Goal: Task Accomplishment & Management: Manage account settings

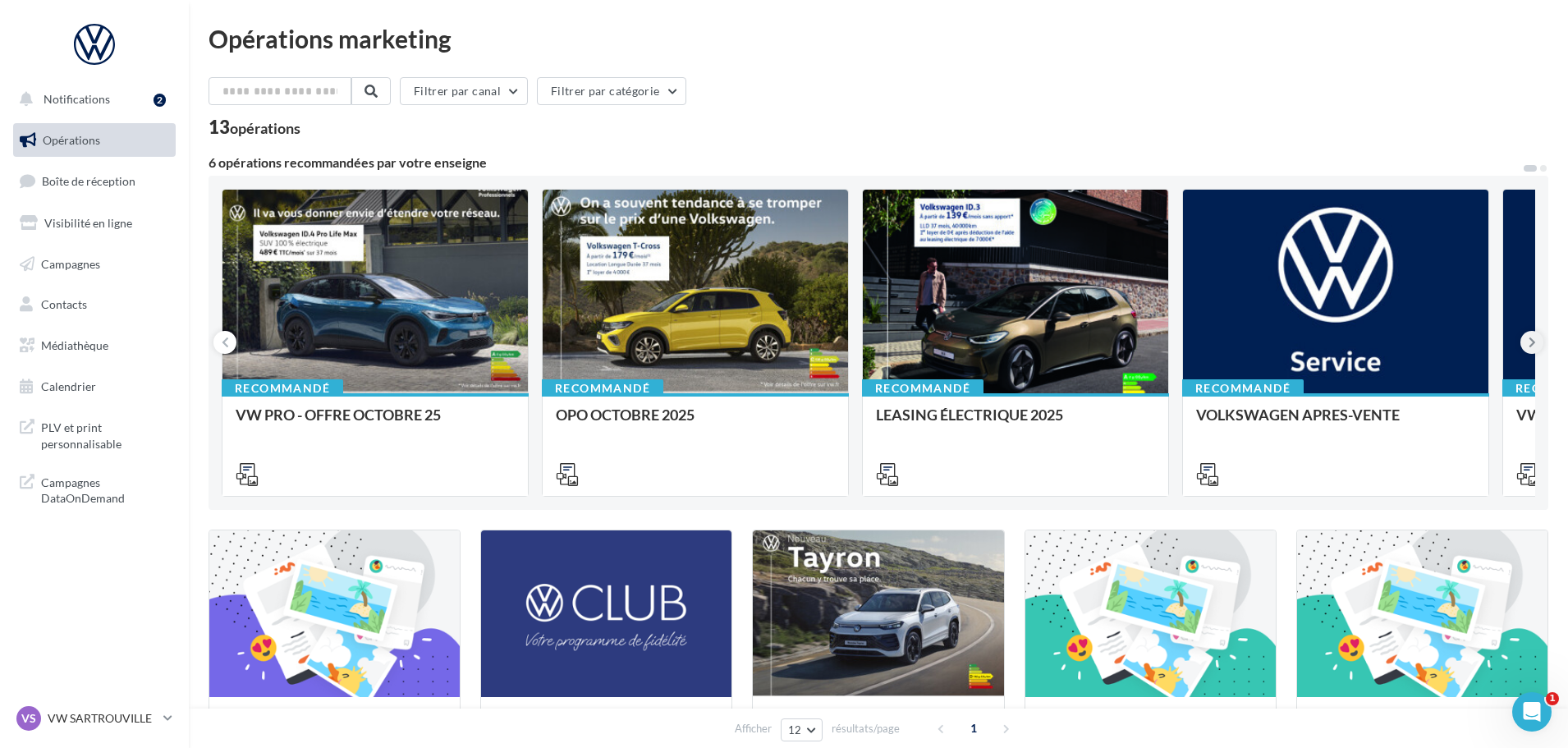
click at [1535, 341] on icon at bounding box center [1533, 342] width 7 height 17
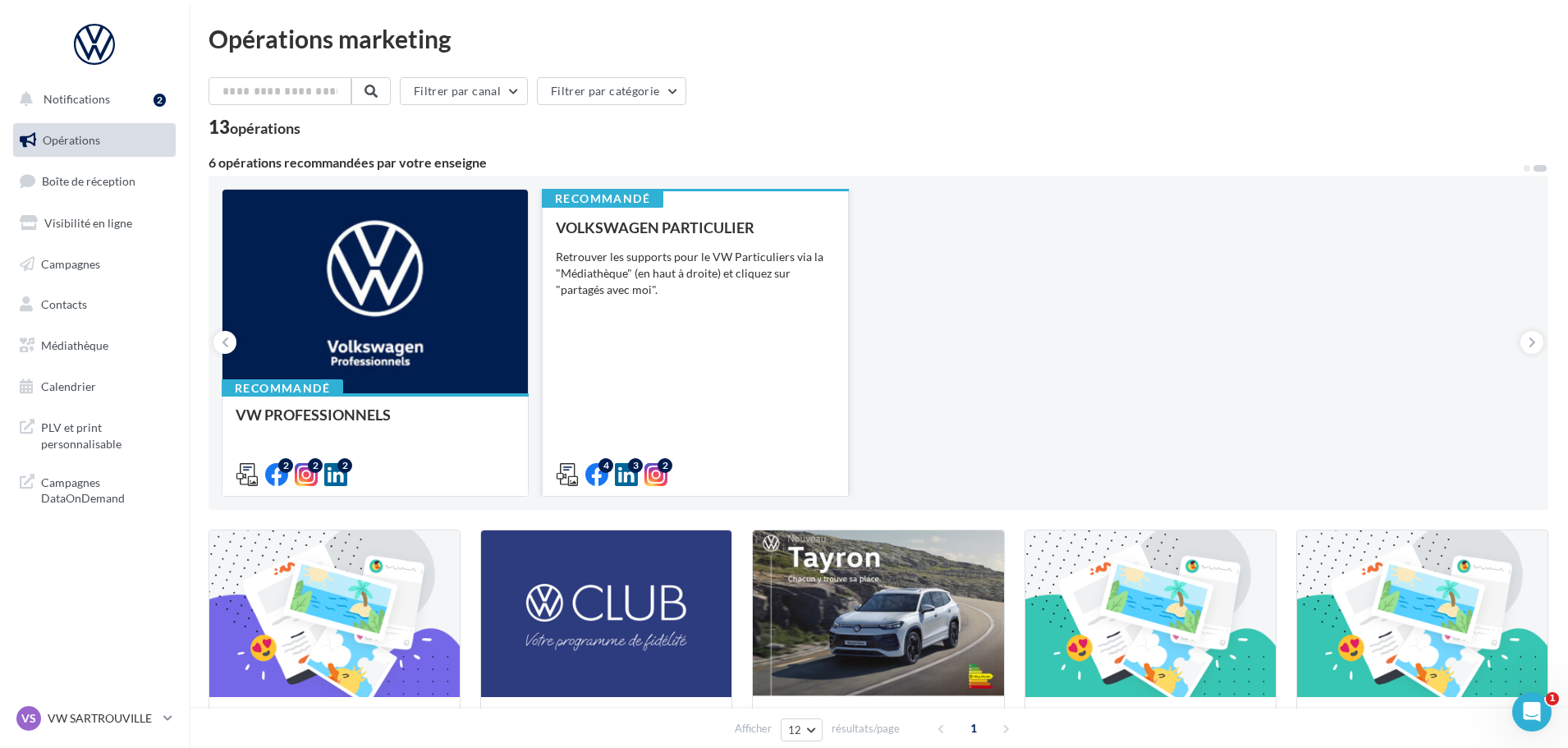
click at [691, 420] on div "VOLKSWAGEN PARTICULIER Retrouver les supports pour le VW Particuliers via la "M…" at bounding box center [696, 351] width 279 height 262
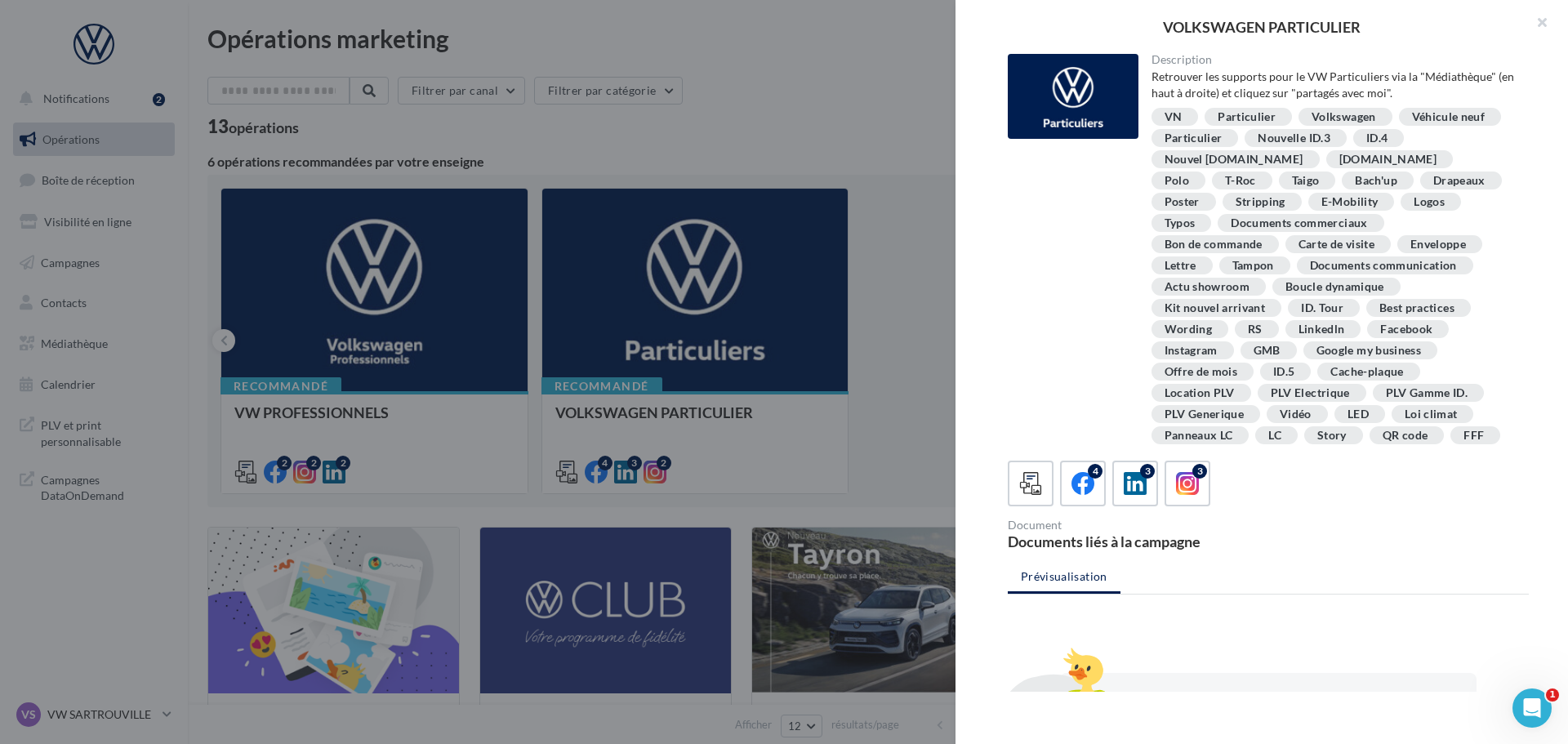
drag, startPoint x: 1537, startPoint y: 18, endPoint x: 1519, endPoint y: 25, distance: 19.3
click at [1537, 18] on button "button" at bounding box center [1535, 24] width 66 height 49
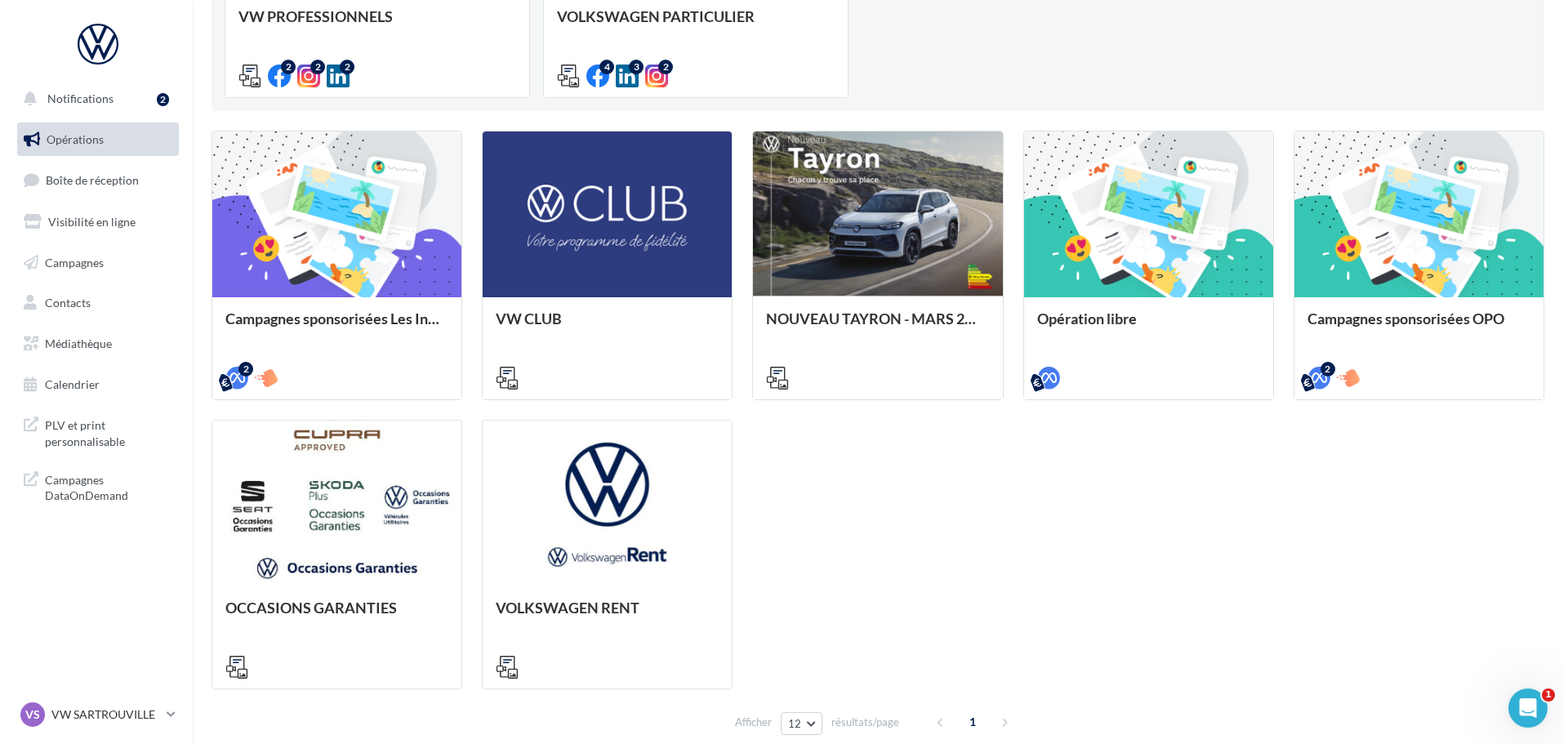
scroll to position [395, 0]
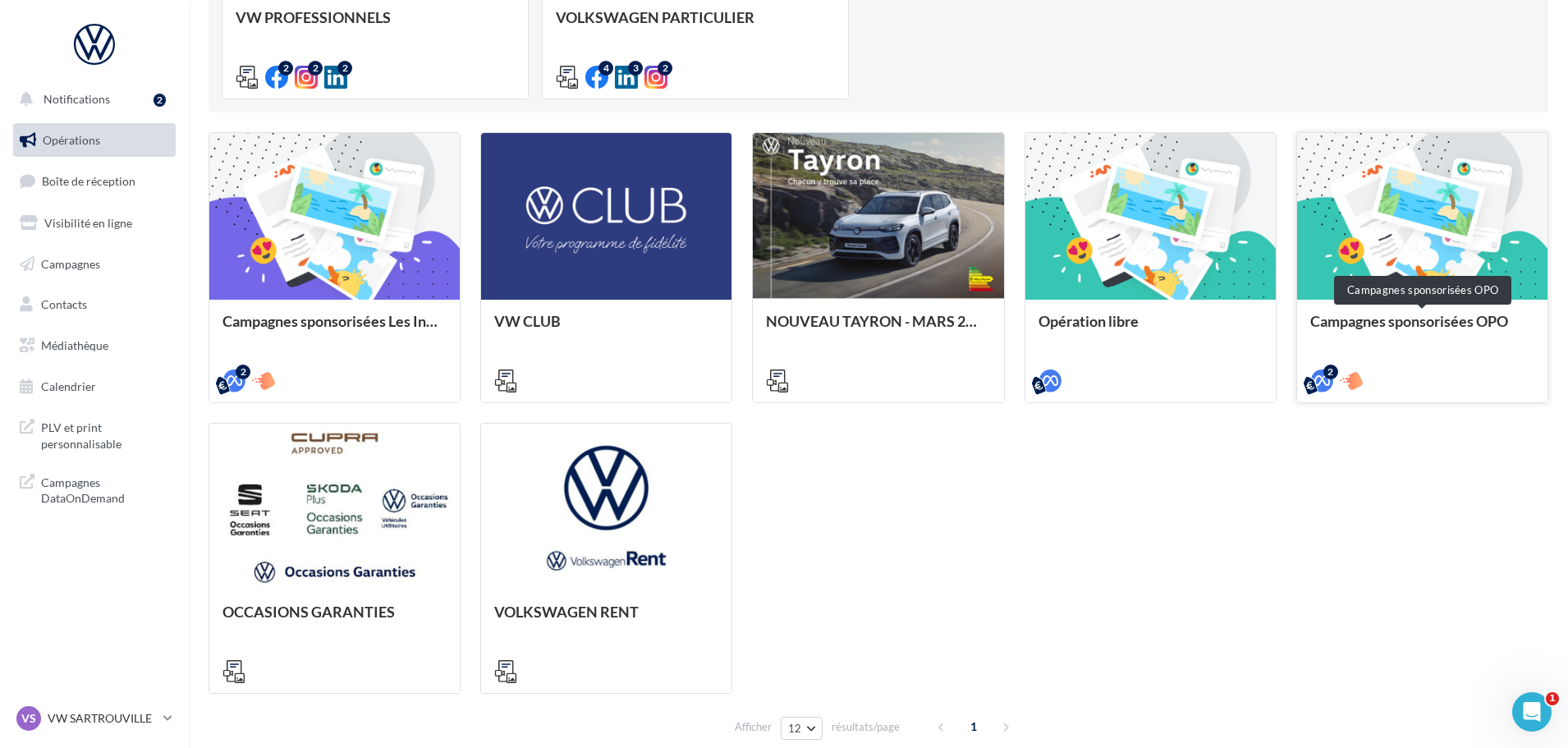
click at [1395, 315] on div "Campagnes sponsorisées OPO" at bounding box center [1422, 328] width 224 height 33
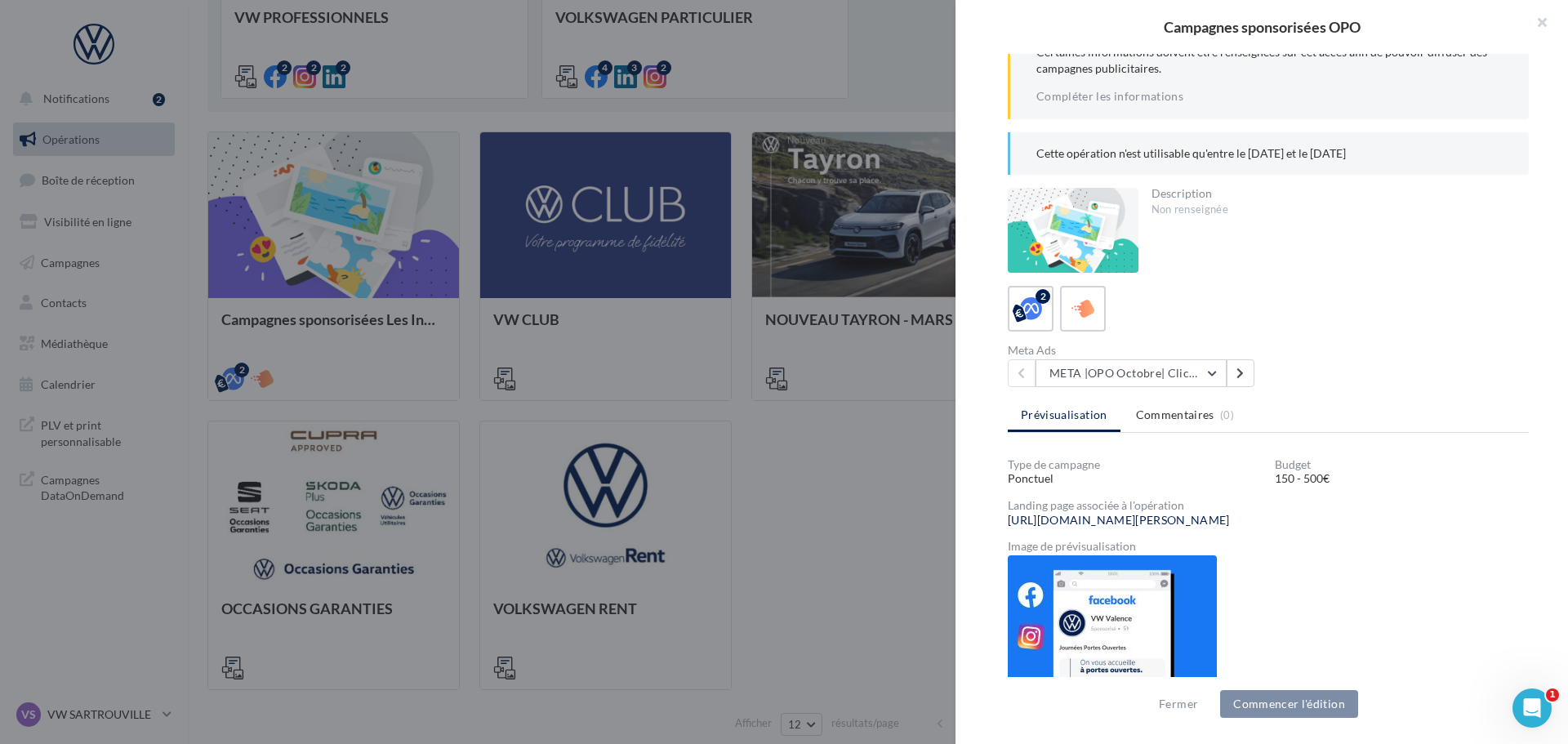
scroll to position [164, 0]
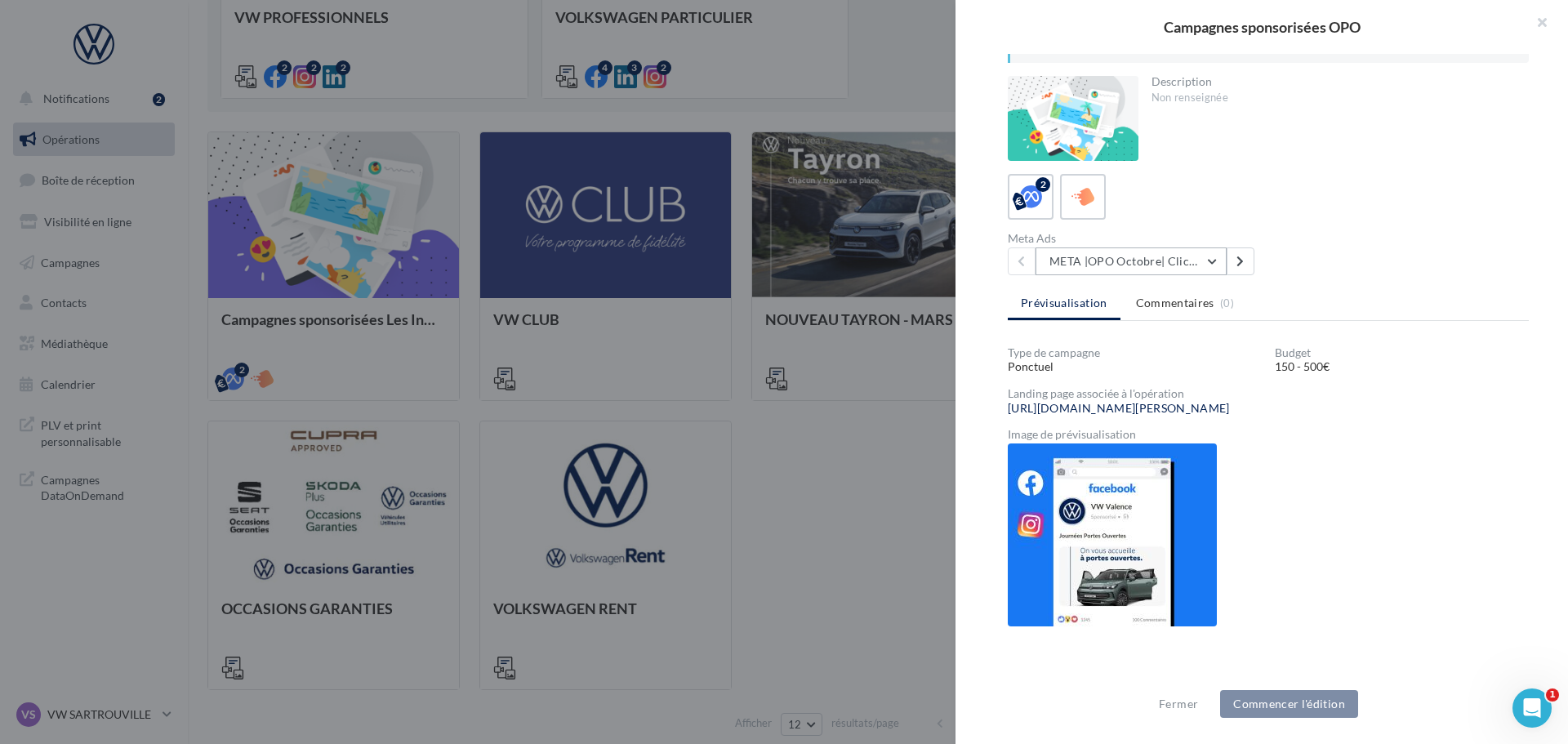
click at [1212, 264] on button "META |OPO Octobre| Click To Map" at bounding box center [1130, 261] width 191 height 28
click at [1205, 259] on button "META |OPO Octobre| Click To Map" at bounding box center [1130, 261] width 191 height 28
click at [1336, 233] on div "Meta Ads META |OPO Octobre| Click To Map META |OPO Octobre| Click To Map META |…" at bounding box center [1274, 254] width 534 height 43
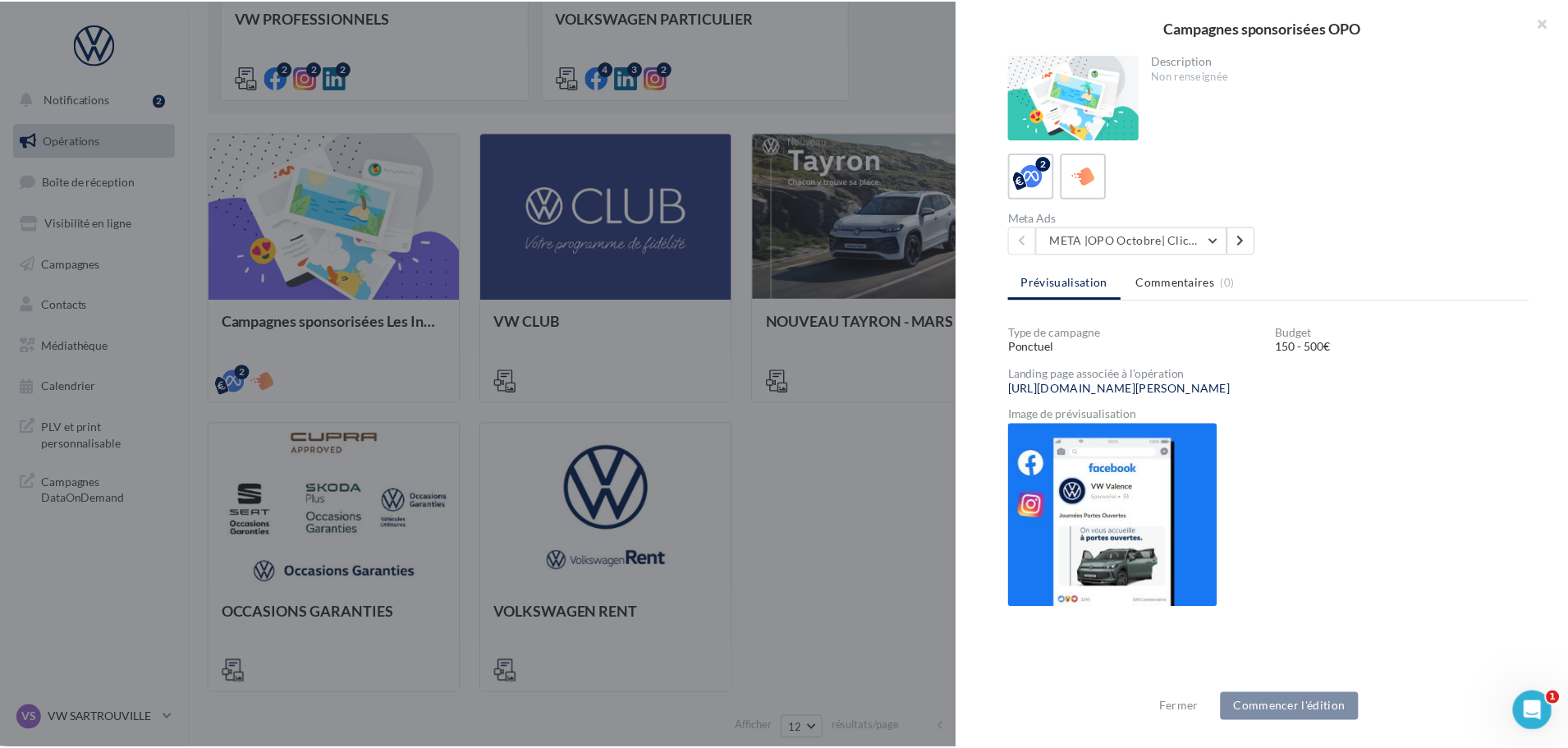
scroll to position [188, 0]
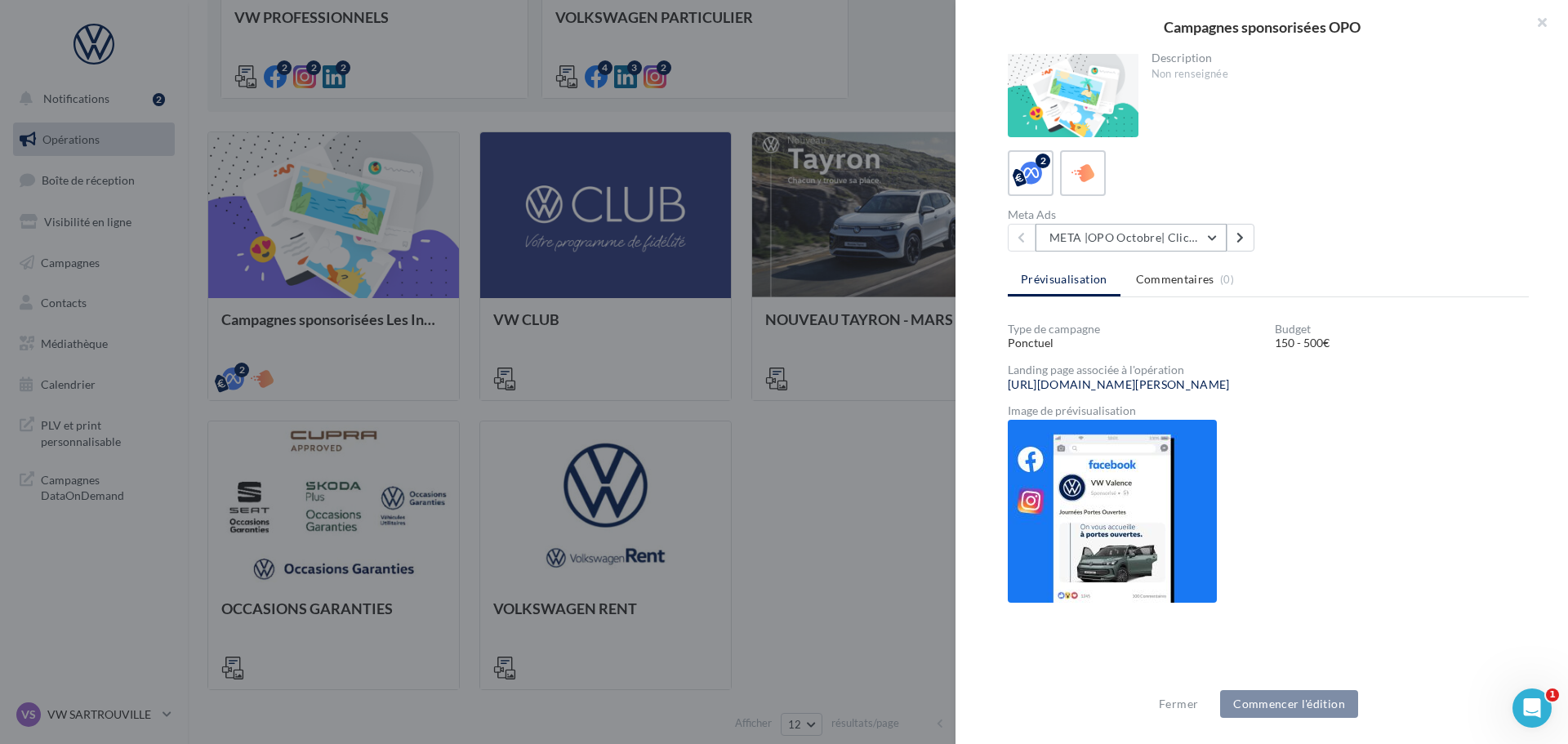
click at [1212, 234] on button "META |OPO Octobre| Click To Map" at bounding box center [1130, 238] width 191 height 28
click at [1343, 201] on div "2 Meta Ads META |OPO Octobre| Click To Map META |OPO Octobre| Click To Map META…" at bounding box center [1267, 200] width 521 height 101
click at [1542, 16] on button "button" at bounding box center [1535, 24] width 66 height 49
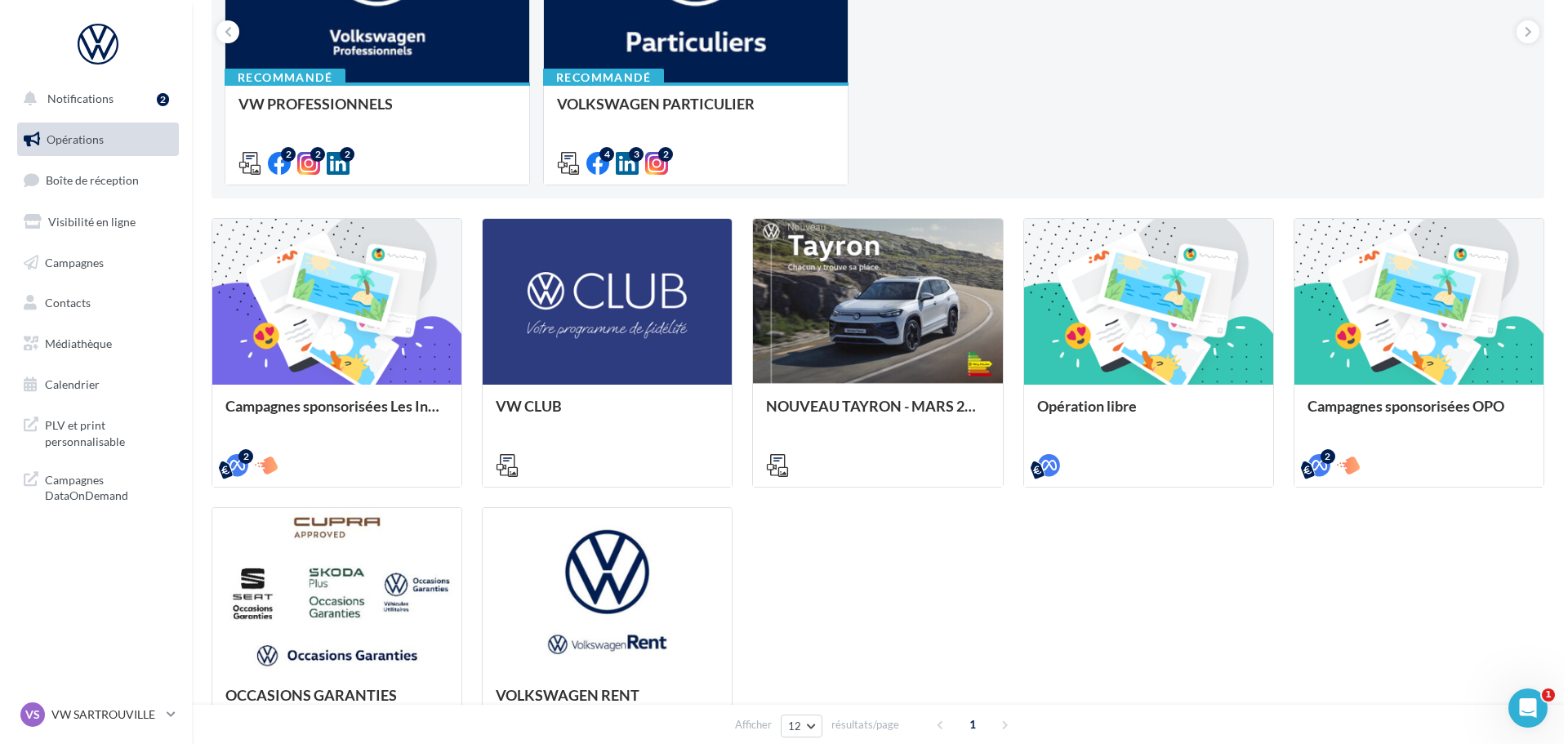
scroll to position [0, 0]
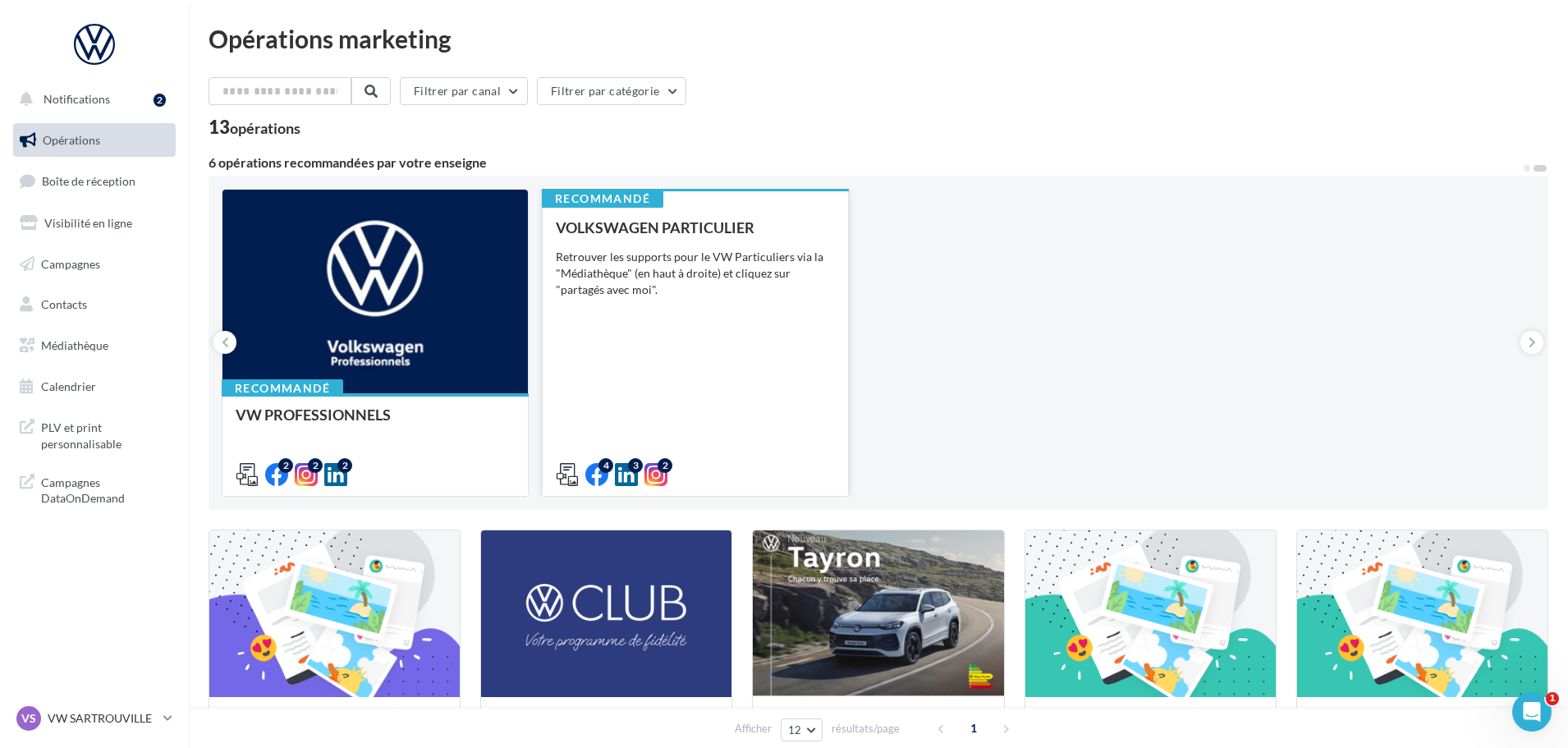
click at [689, 374] on div "VOLKSWAGEN PARTICULIER Retrouver les supports pour le VW Particuliers via la "M…" at bounding box center [696, 351] width 279 height 262
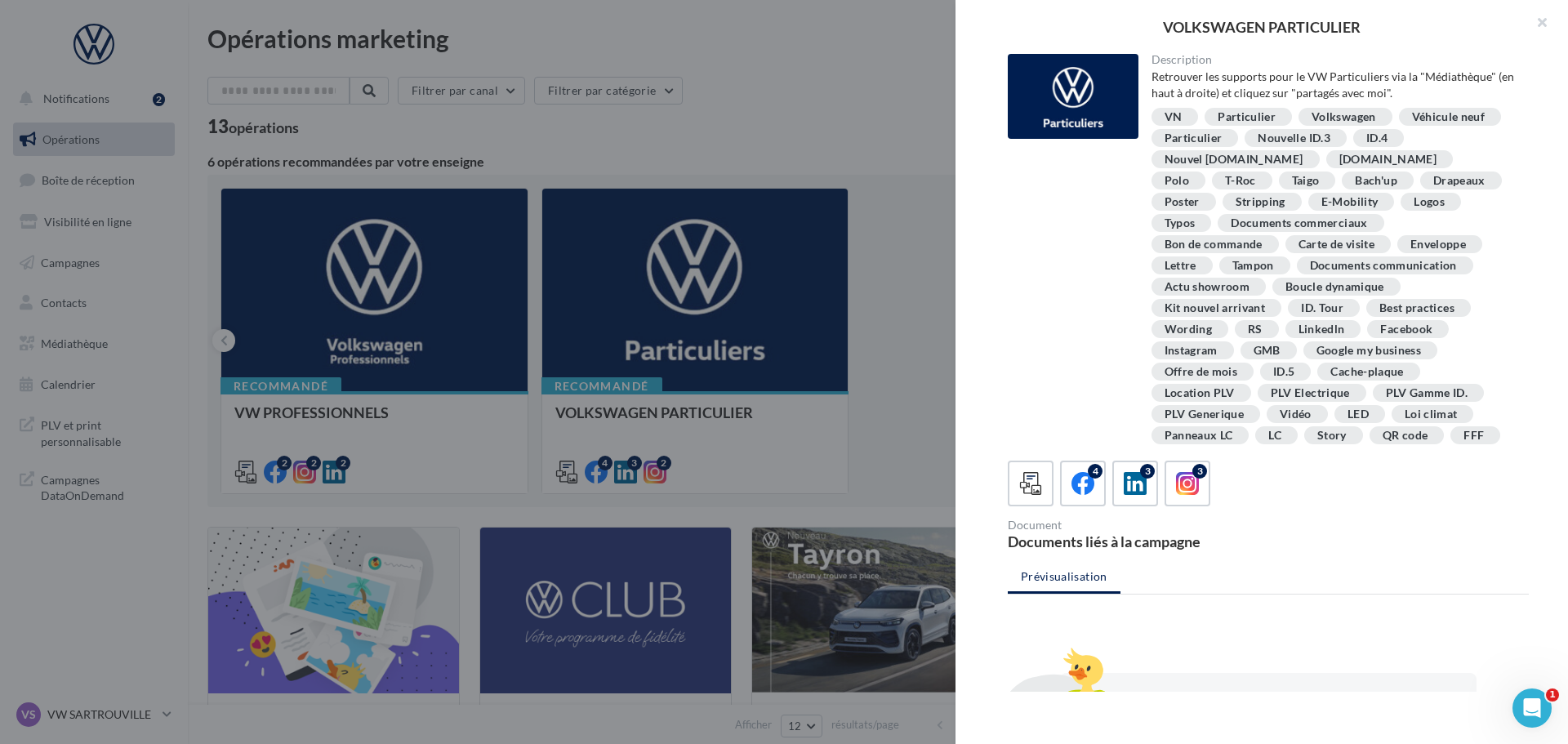
scroll to position [297, 0]
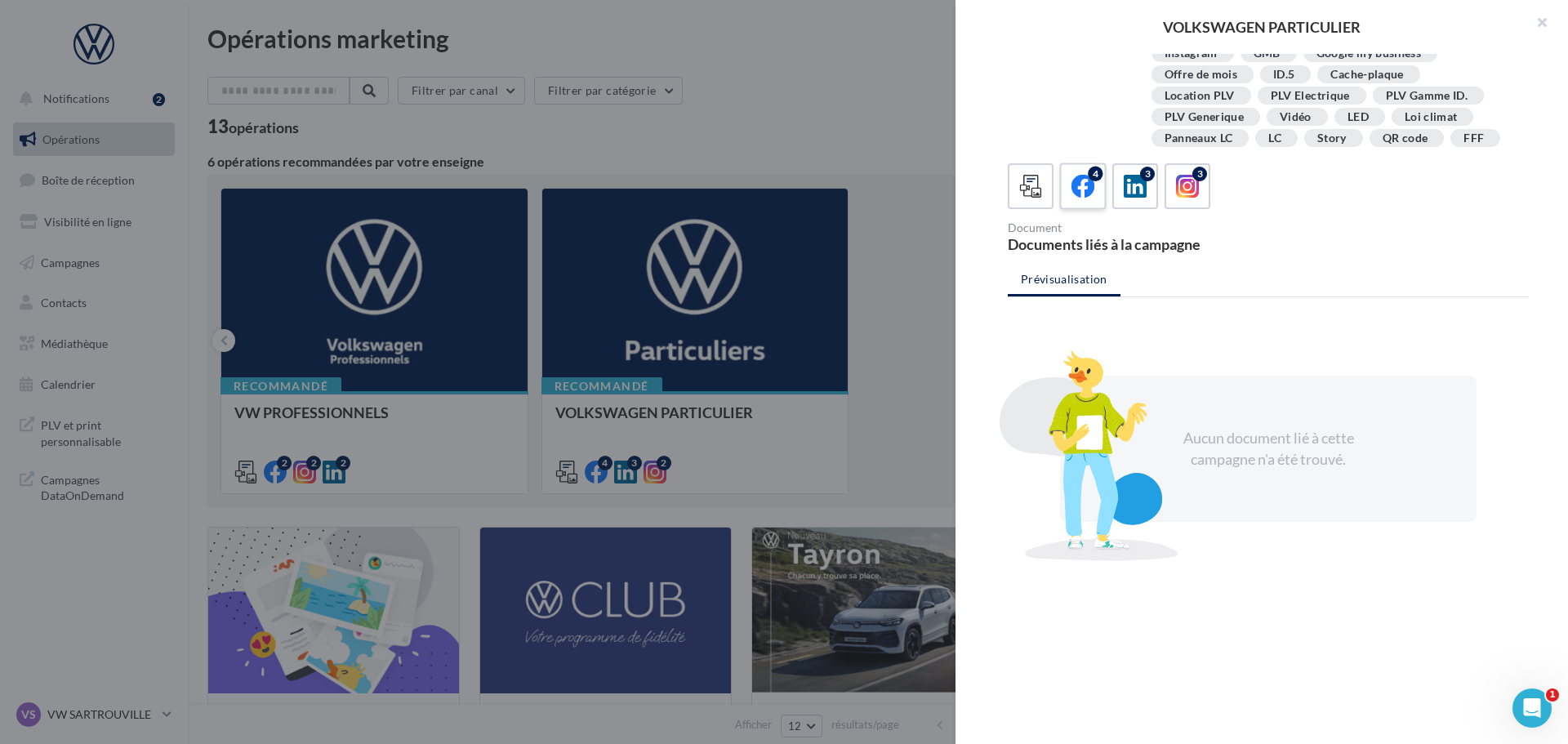
click at [1084, 181] on icon at bounding box center [1083, 187] width 24 height 24
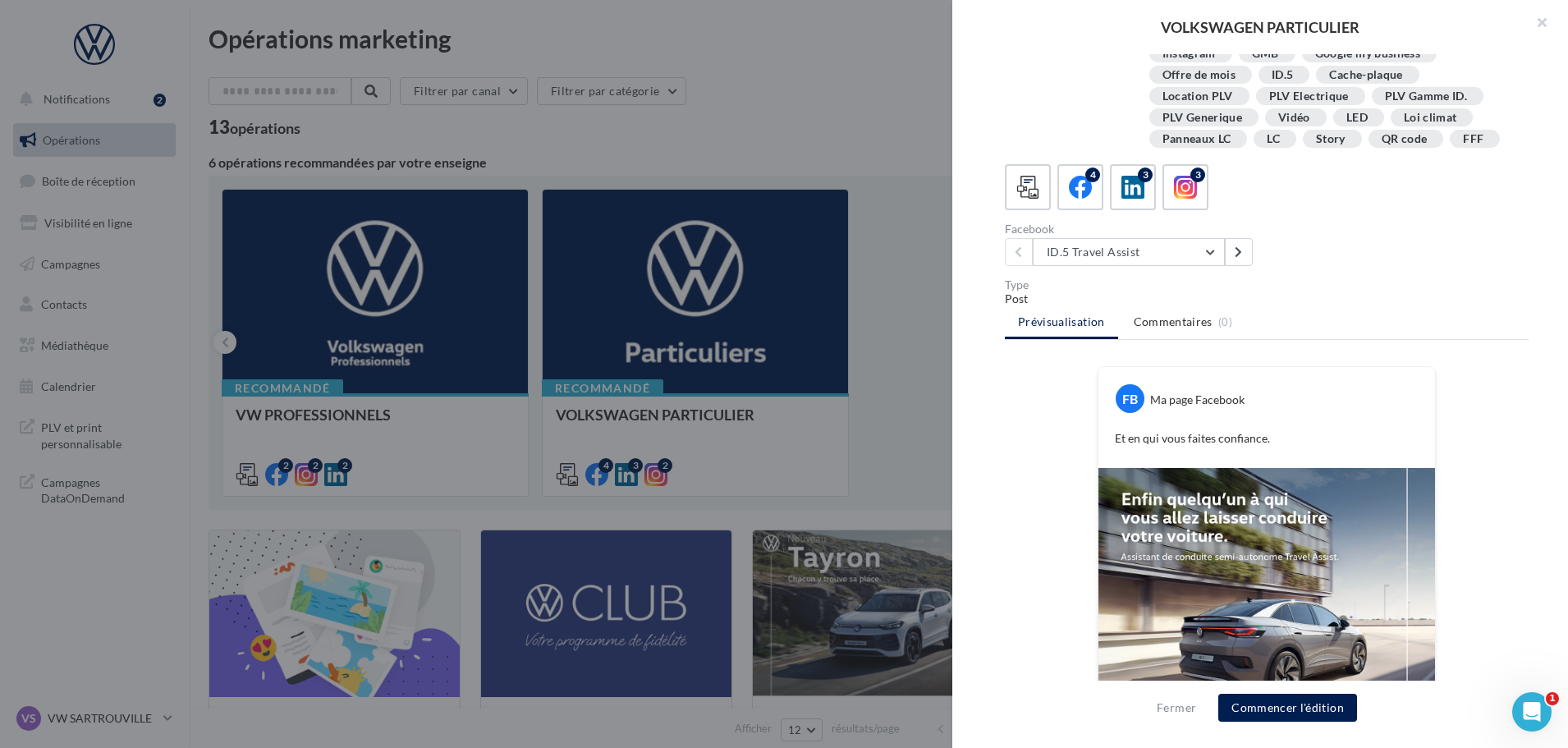
click at [878, 97] on div at bounding box center [784, 374] width 1568 height 748
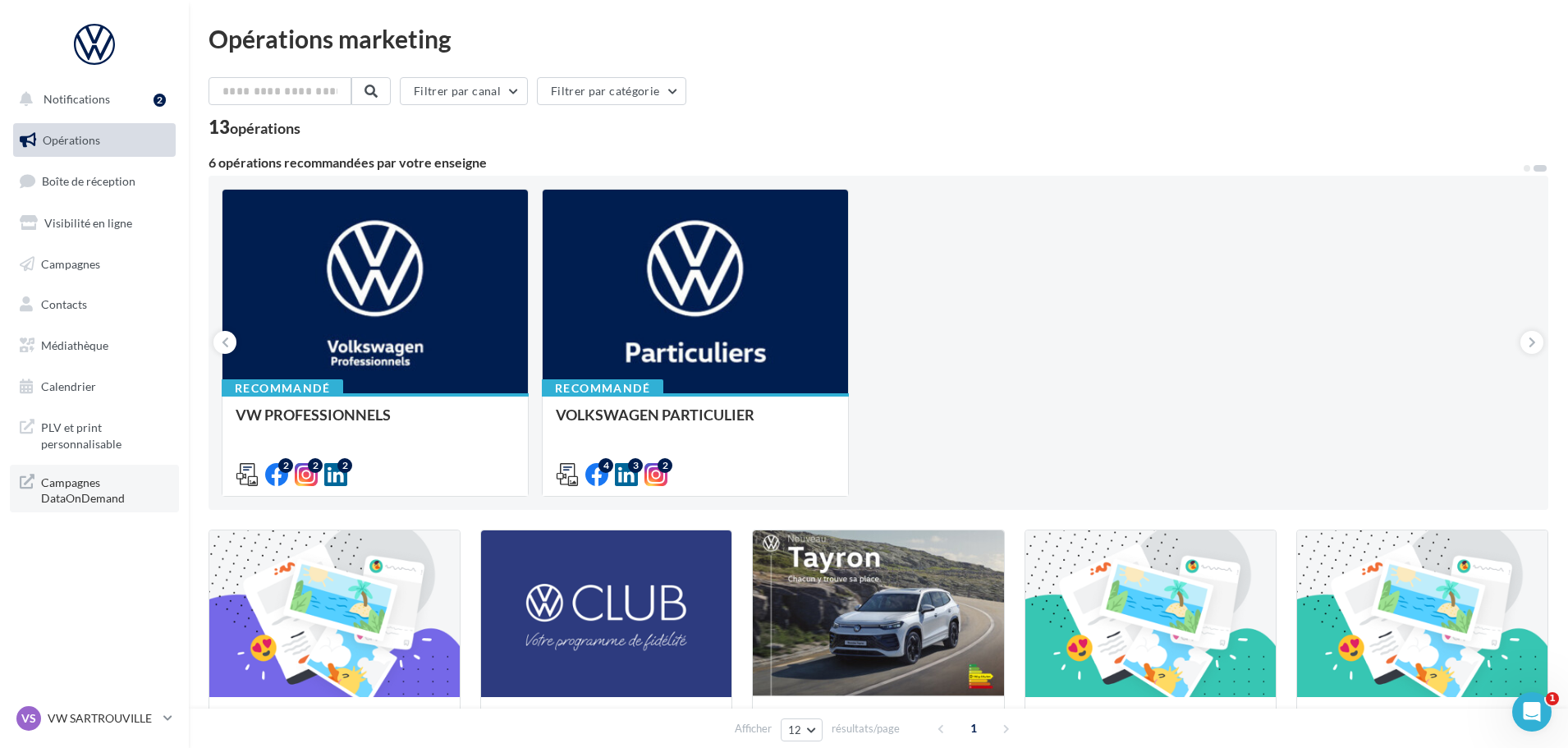
click at [79, 489] on span "Campagnes DataOnDemand" at bounding box center [105, 489] width 128 height 35
click at [270, 89] on input "text" at bounding box center [280, 91] width 144 height 28
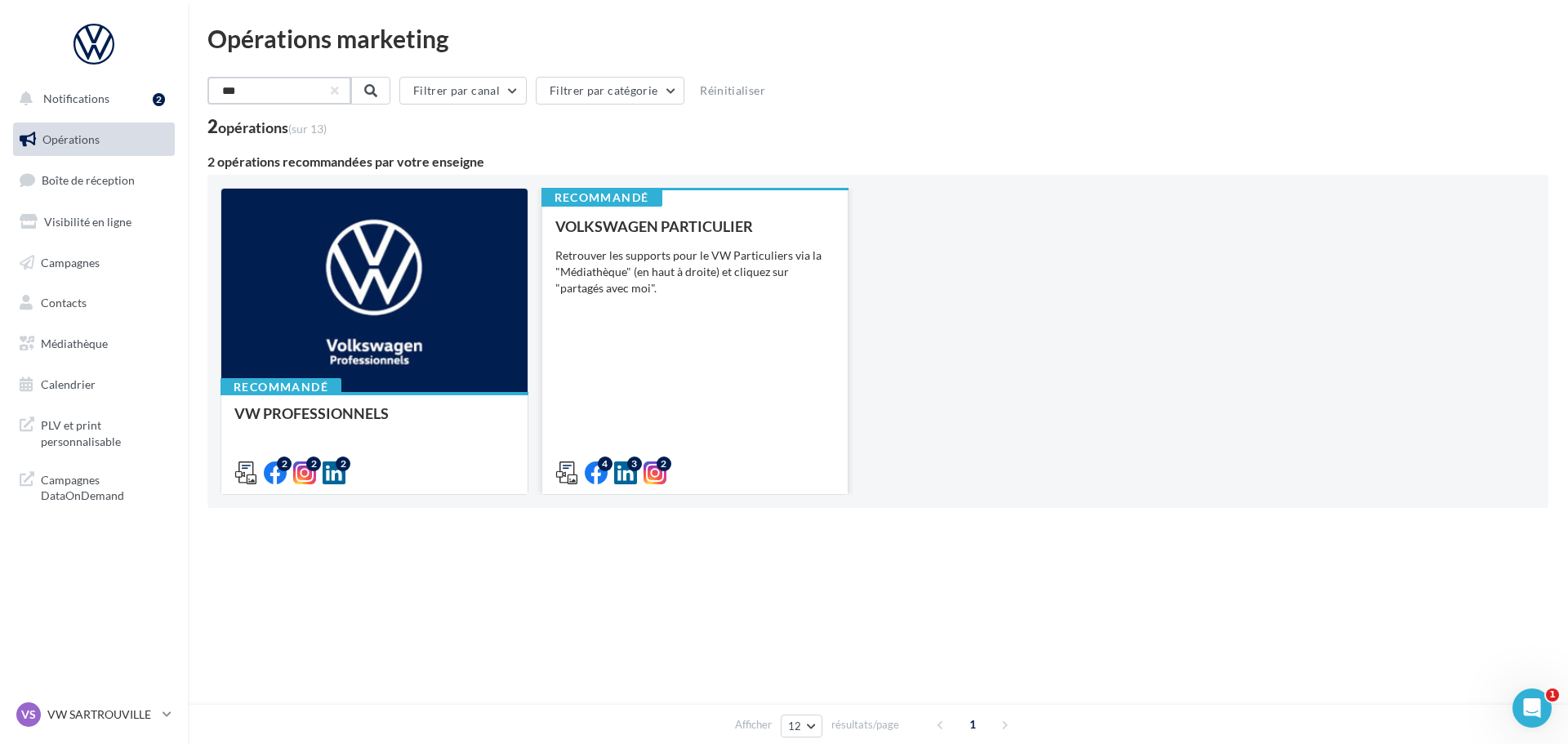
type input "***"
click at [708, 377] on div "VOLKSWAGEN PARTICULIER Retrouver les supports pour le VW Particuliers via la "M…" at bounding box center [695, 349] width 280 height 262
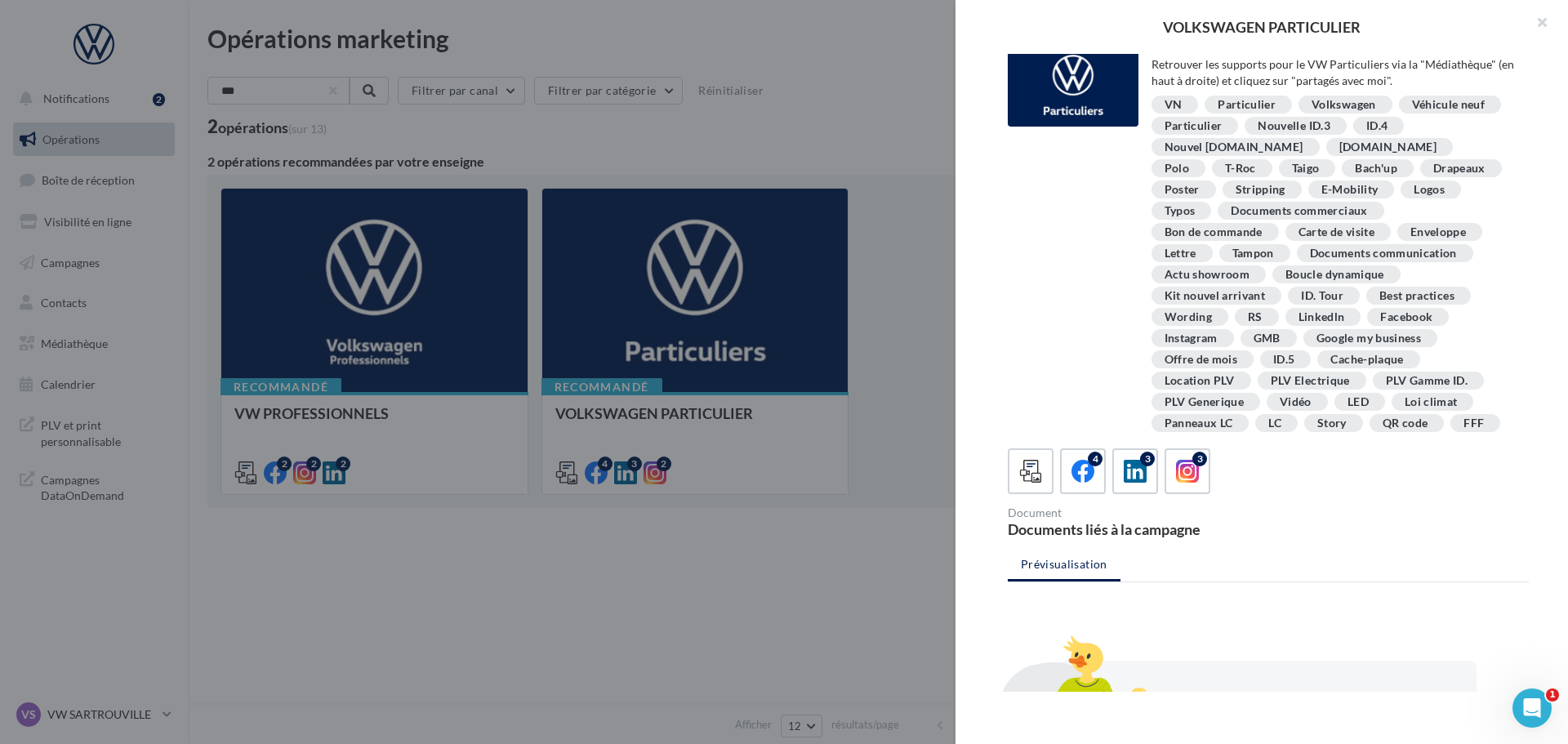
scroll to position [0, 0]
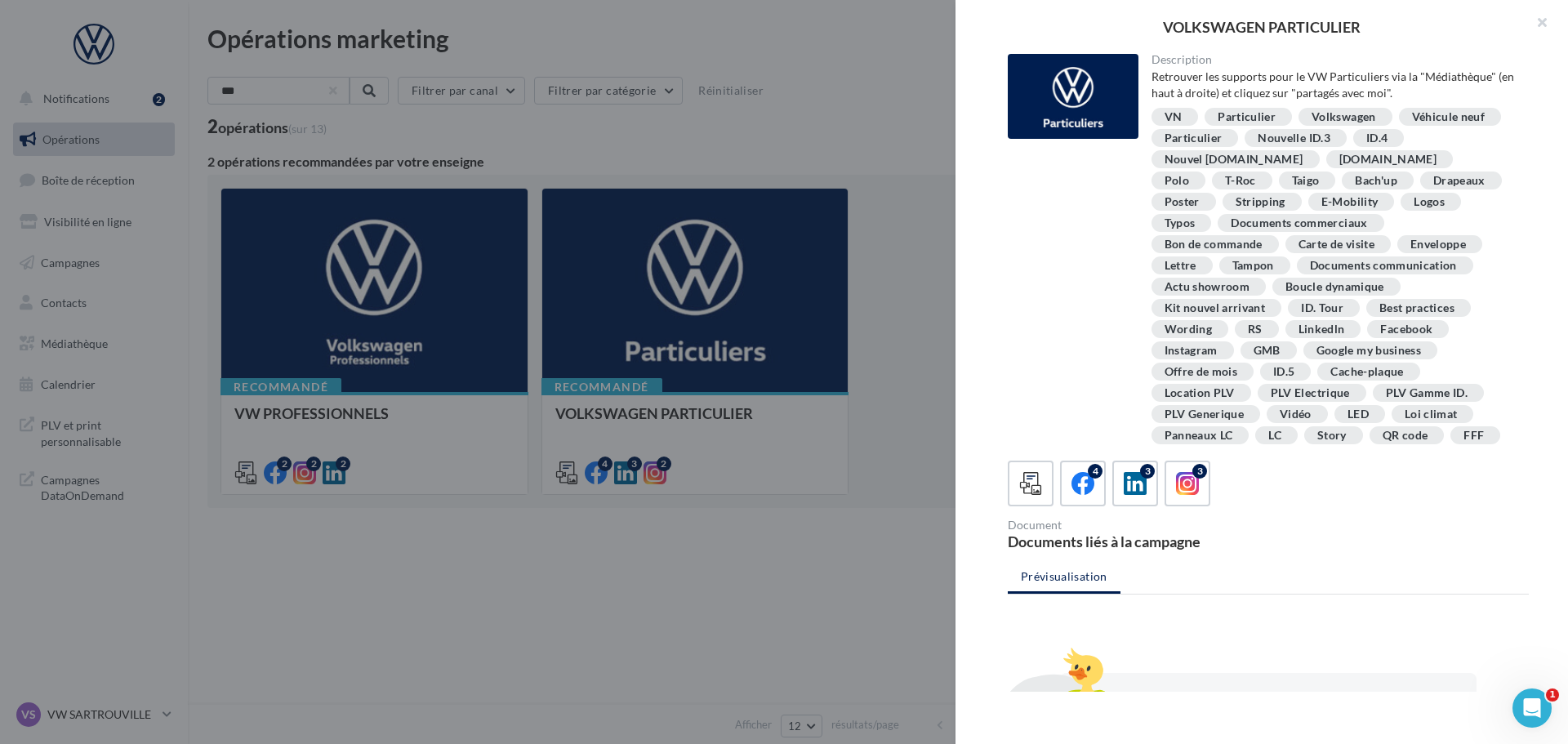
click at [207, 593] on div "VOLKSWAGEN PARTICULIER Description Retrouver les supports pour le VW Particulie…" at bounding box center [878, 593] width 1341 height 0
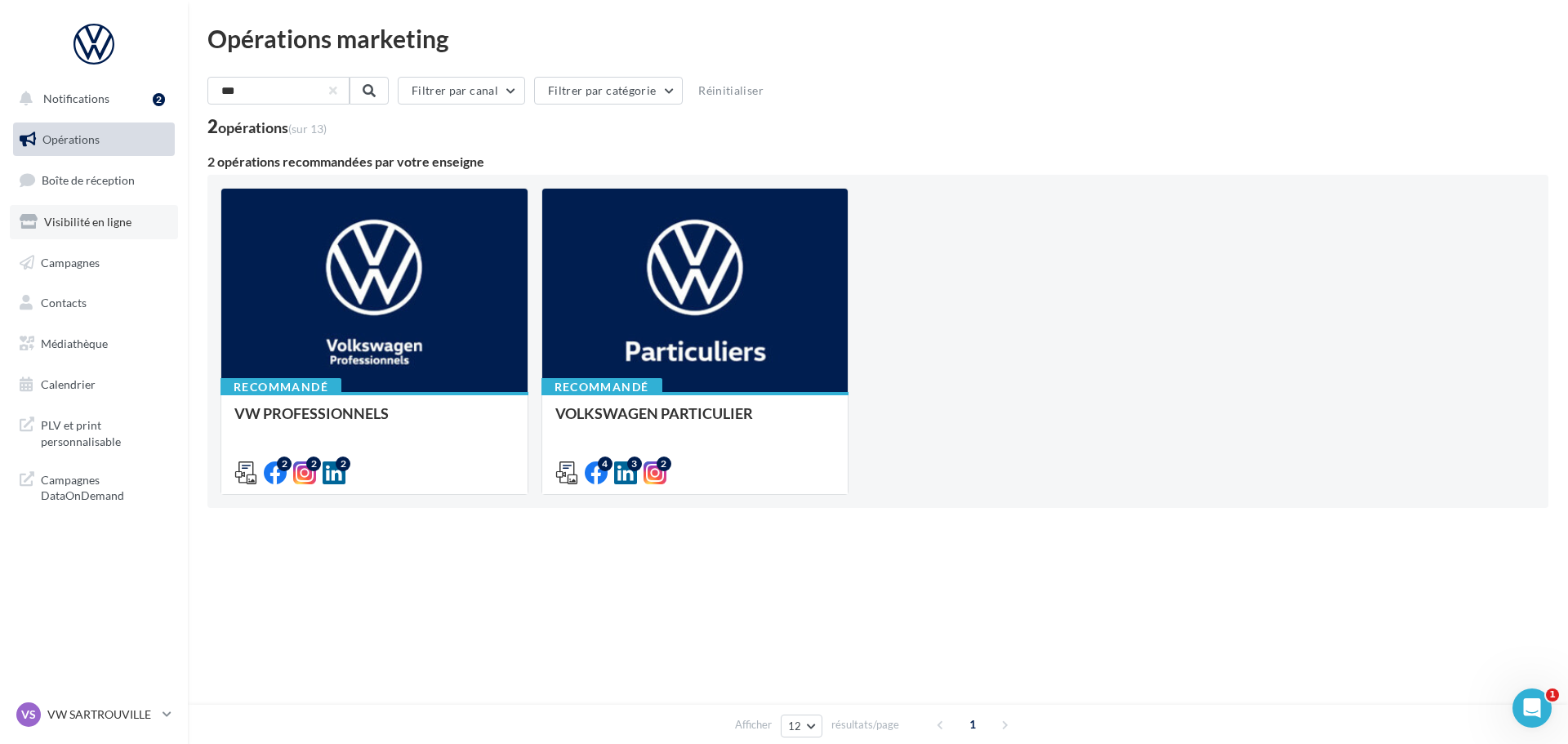
click at [90, 219] on span "Visibilité en ligne" at bounding box center [88, 221] width 87 height 14
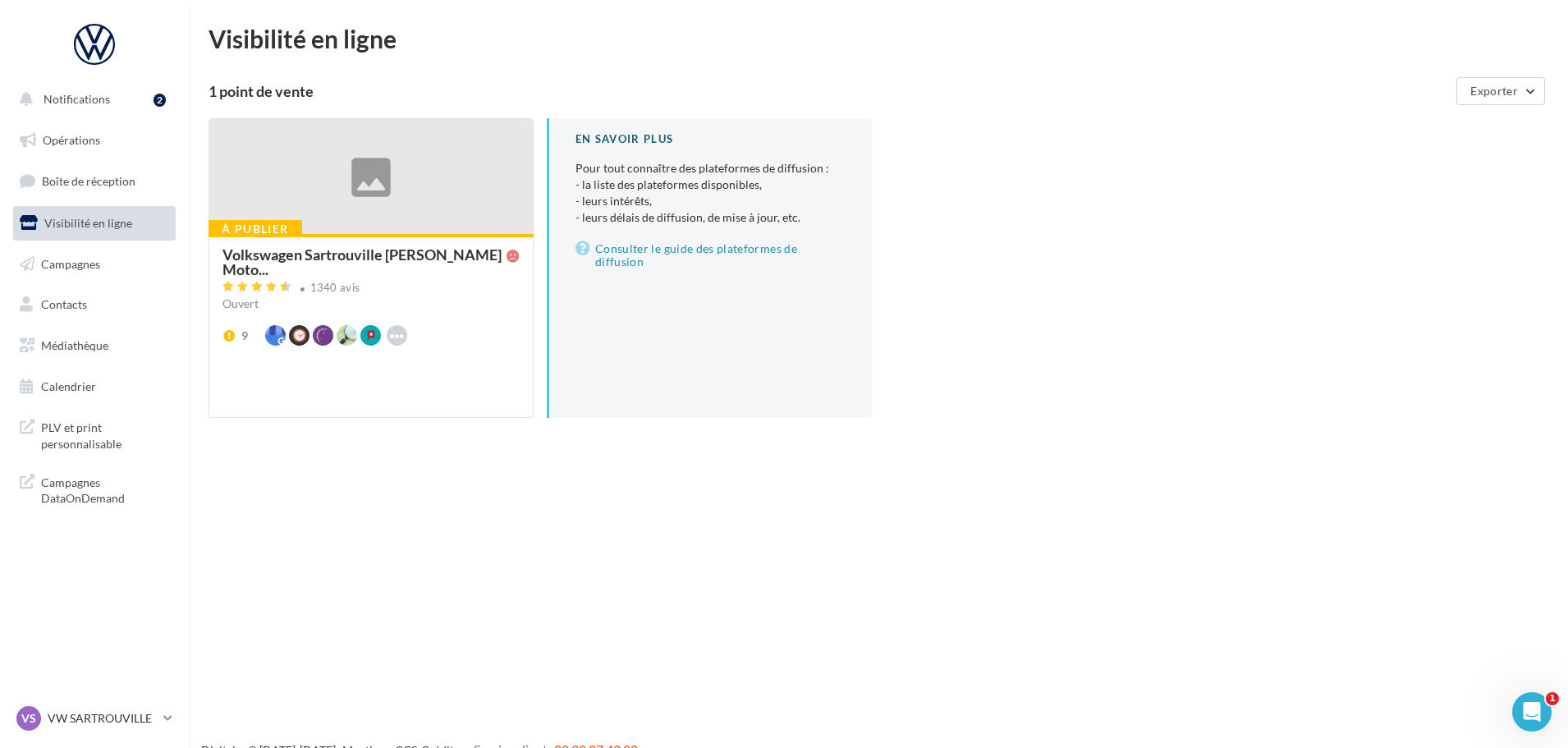
click at [480, 296] on div "Ouvert" at bounding box center [371, 304] width 298 height 17
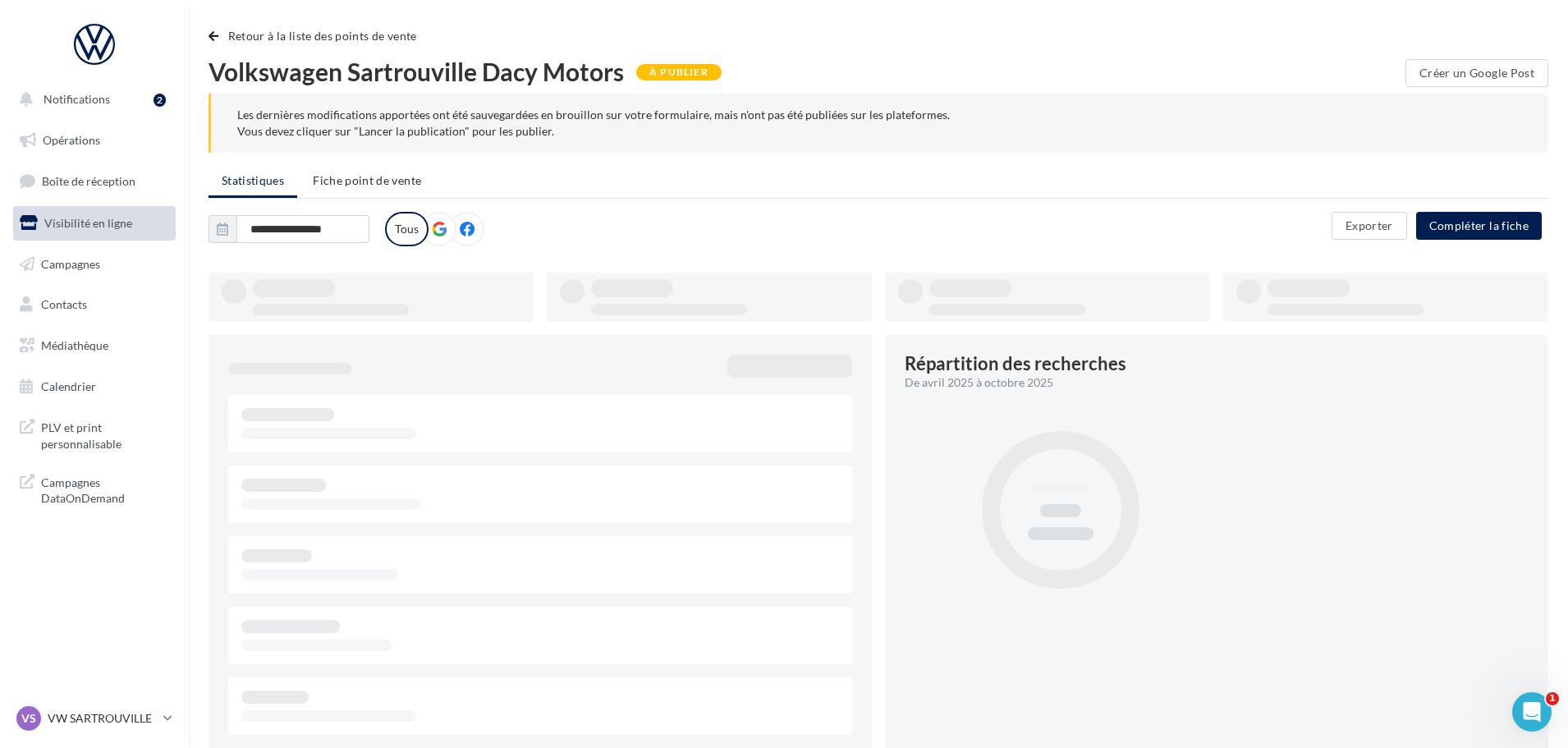
type input "**********"
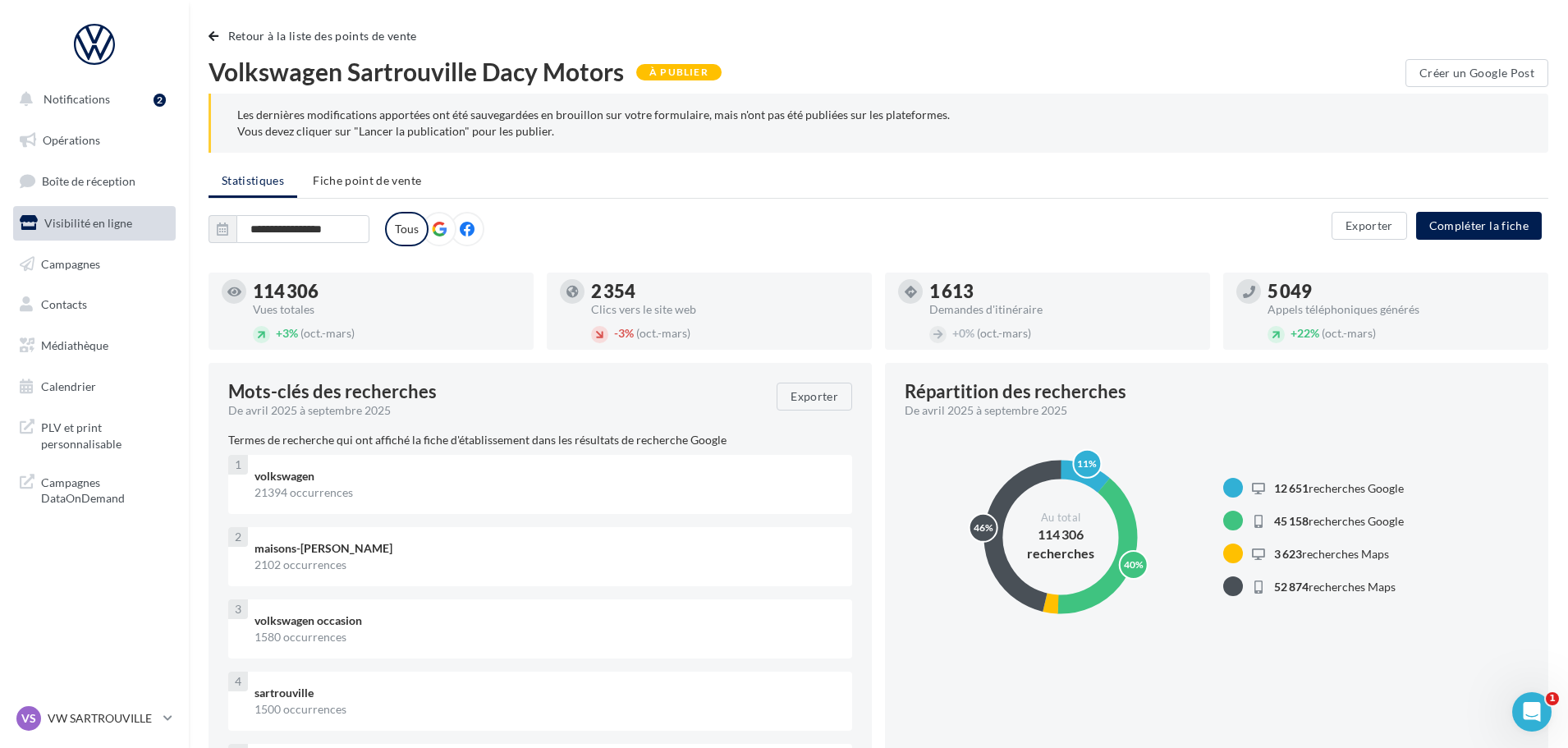
click at [438, 224] on icon at bounding box center [439, 229] width 15 height 15
click at [410, 177] on span "Fiche point de vente" at bounding box center [366, 180] width 109 height 14
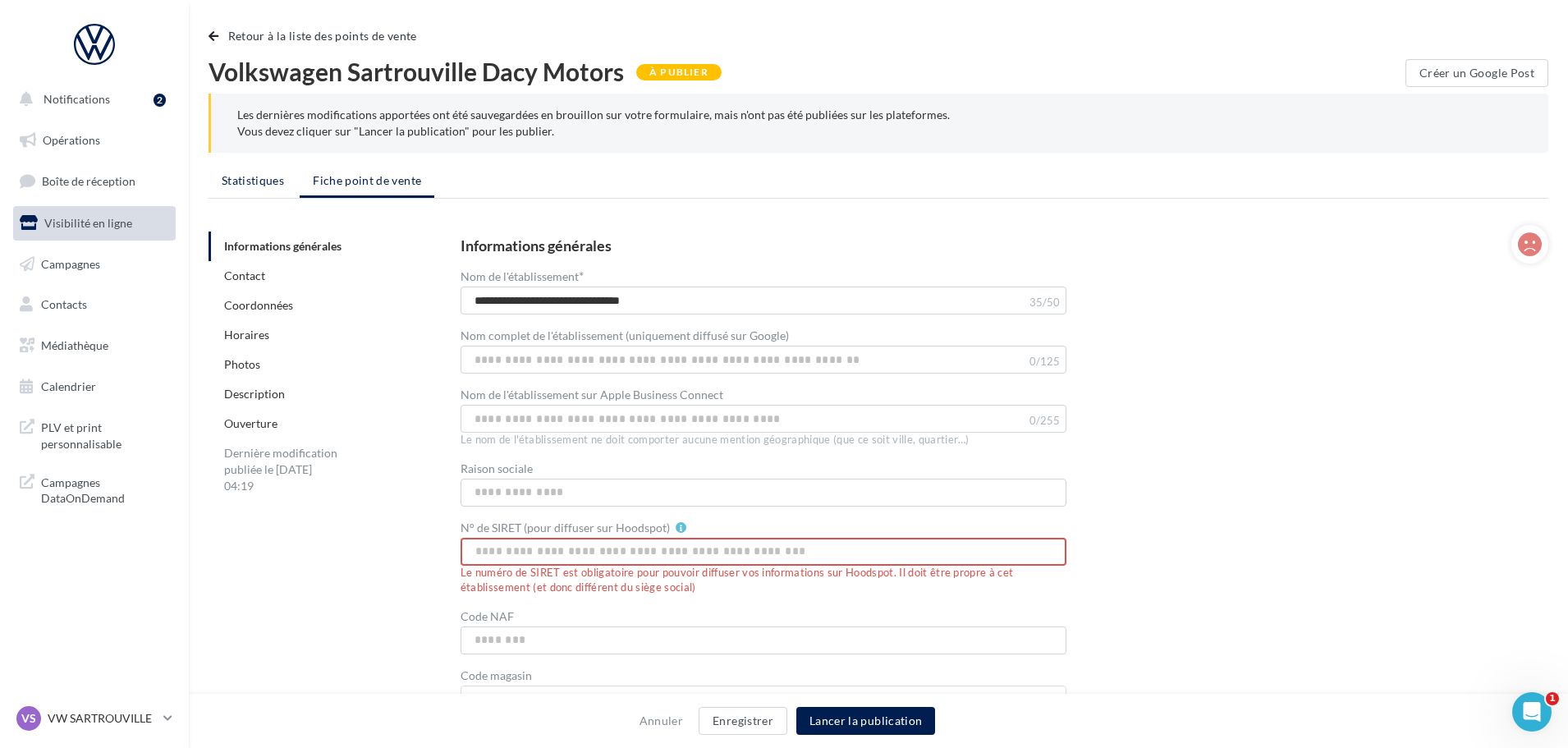
click at [253, 182] on span "Statistiques" at bounding box center [252, 180] width 62 height 14
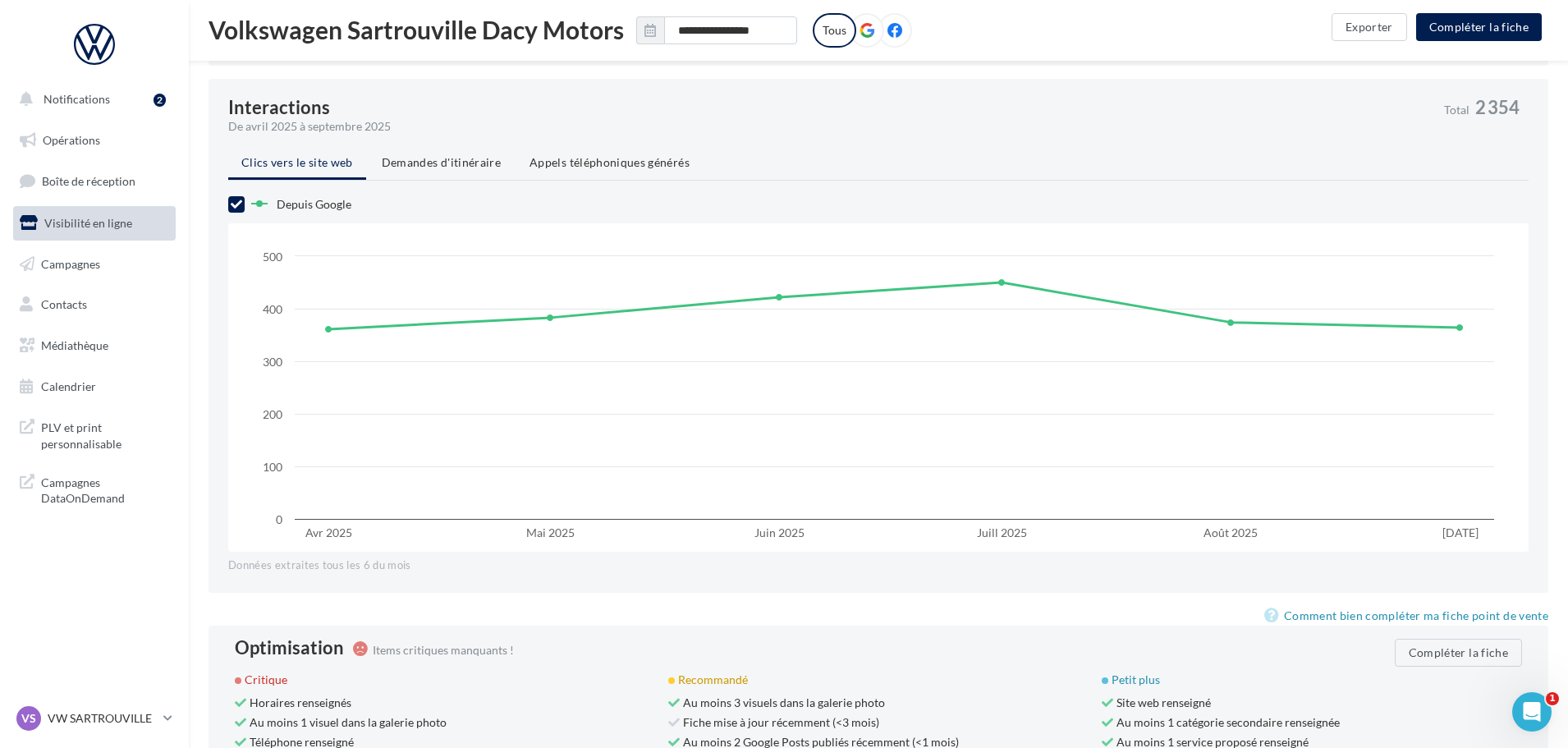
scroll to position [1348, 0]
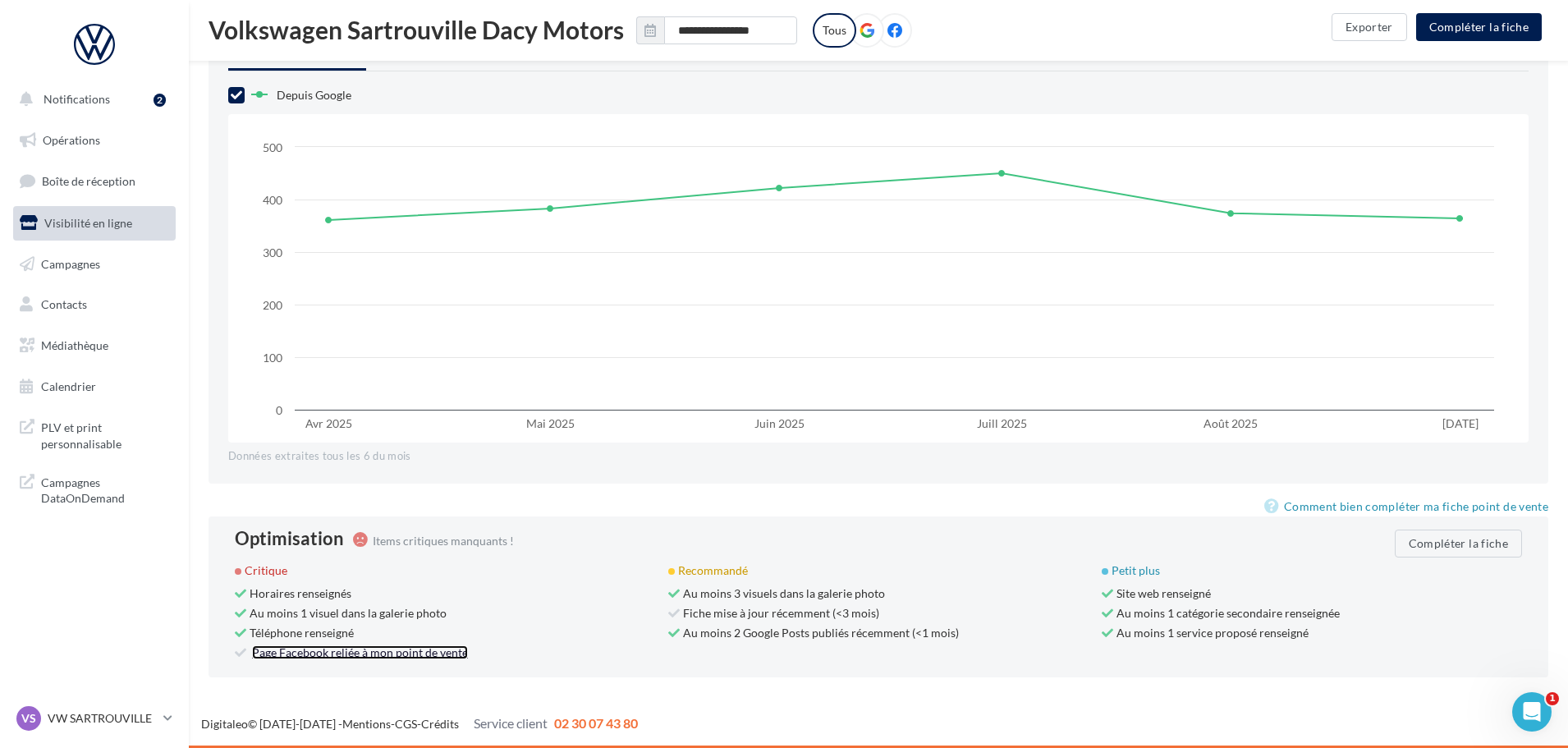
click at [345, 655] on link "Page Facebook reliée à mon point de vente" at bounding box center [360, 652] width 216 height 14
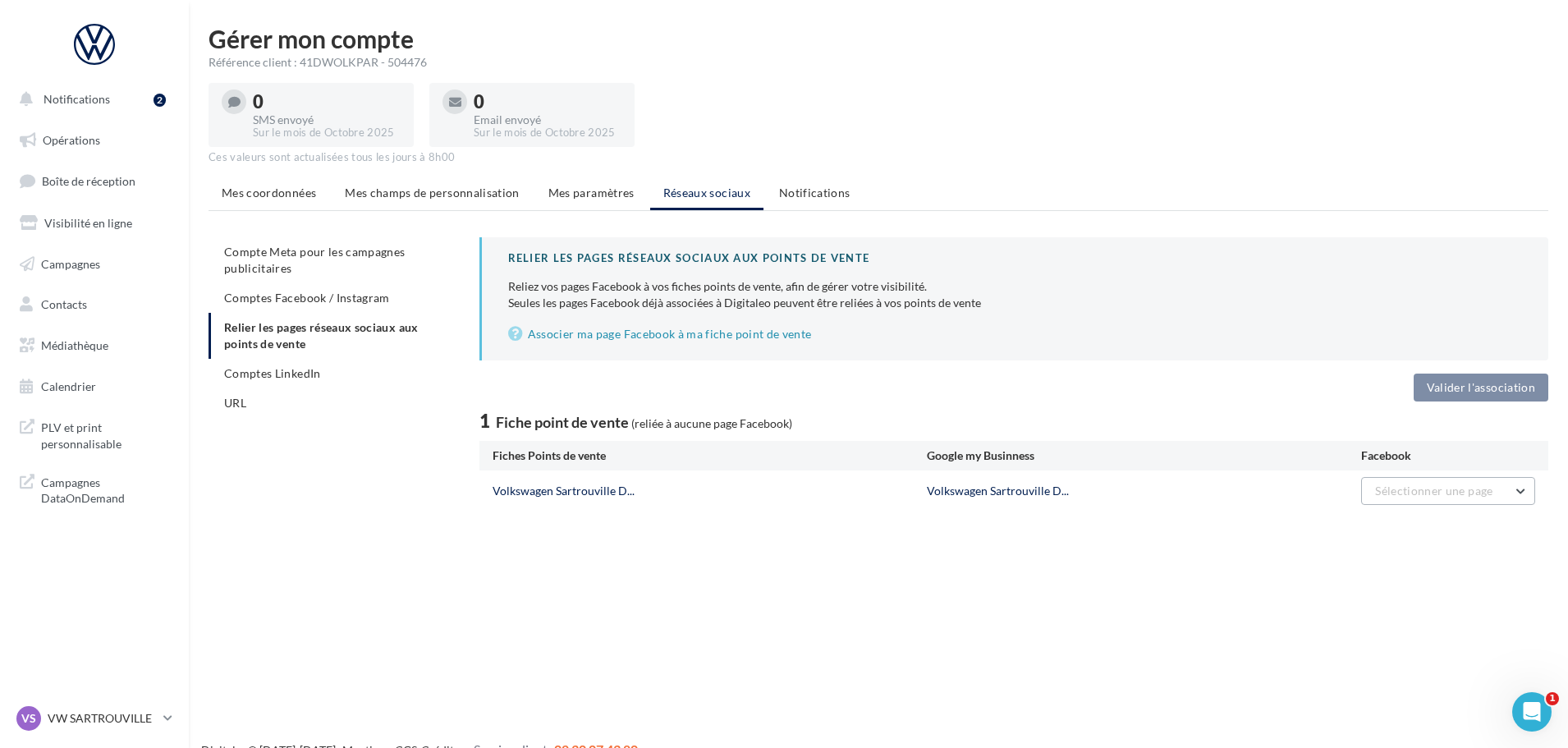
click at [1507, 491] on button "Sélectionner une page" at bounding box center [1448, 491] width 174 height 28
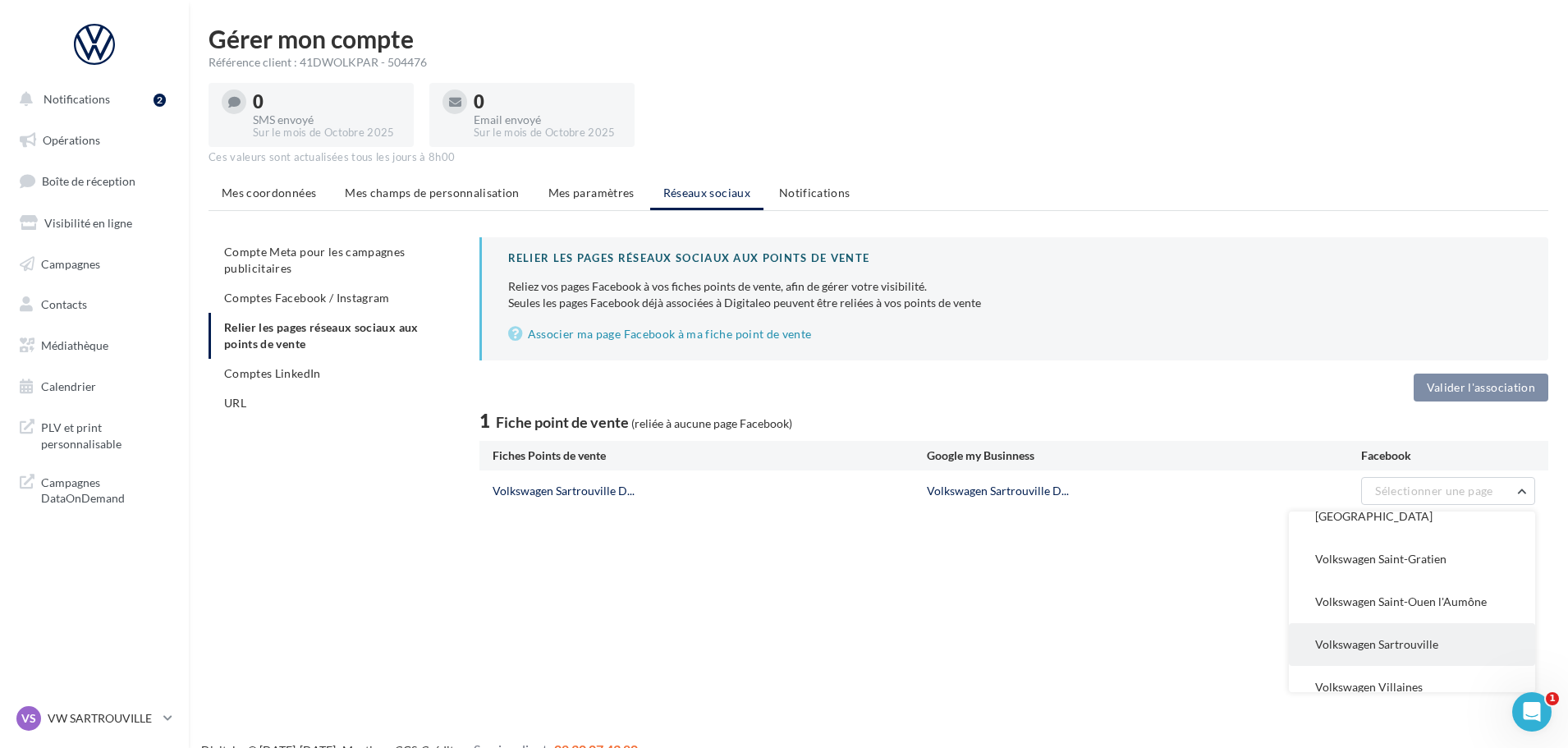
click at [1386, 637] on span "Volkswagen Sartrouville" at bounding box center [1376, 644] width 123 height 14
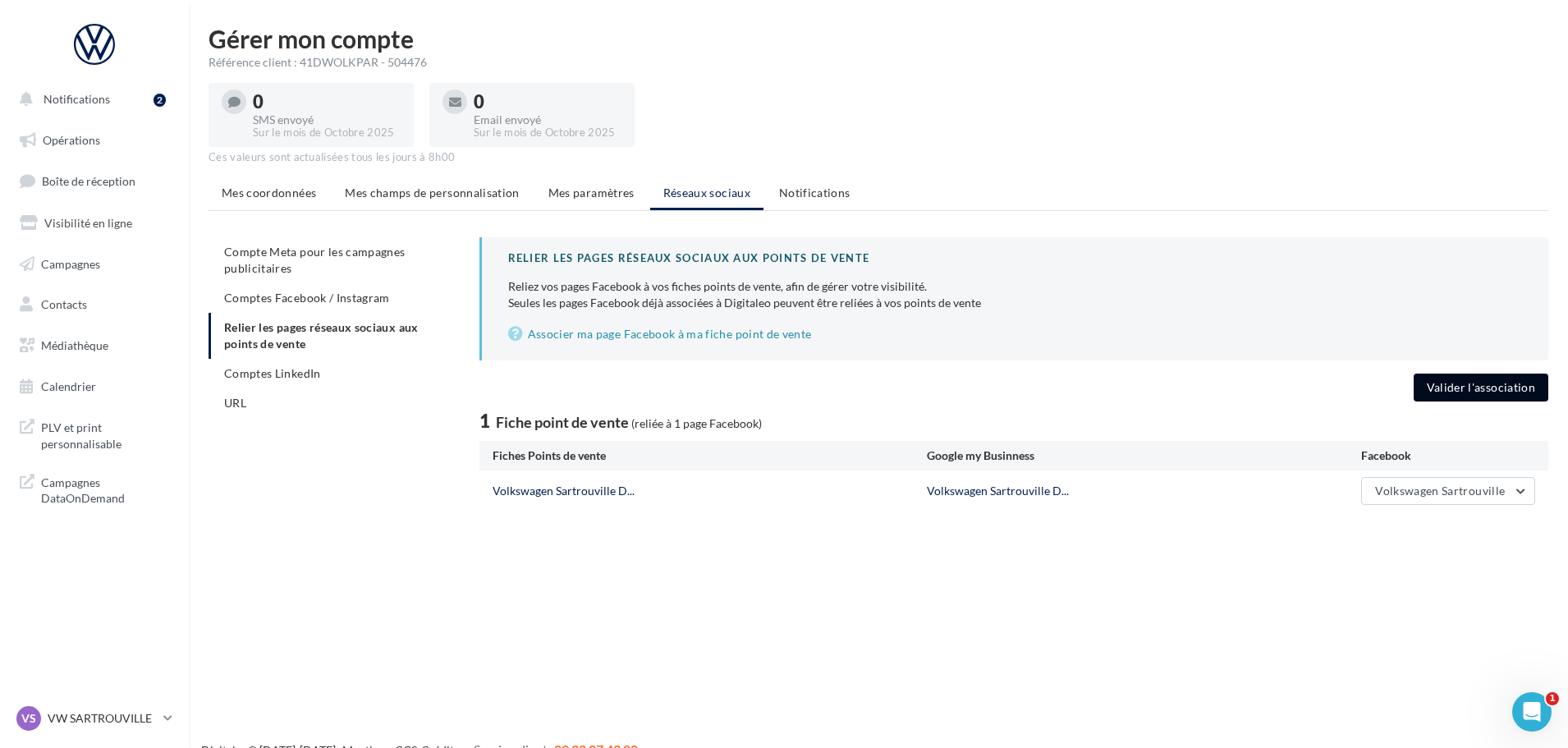
click at [1482, 395] on button "Valider l'association" at bounding box center [1481, 388] width 135 height 28
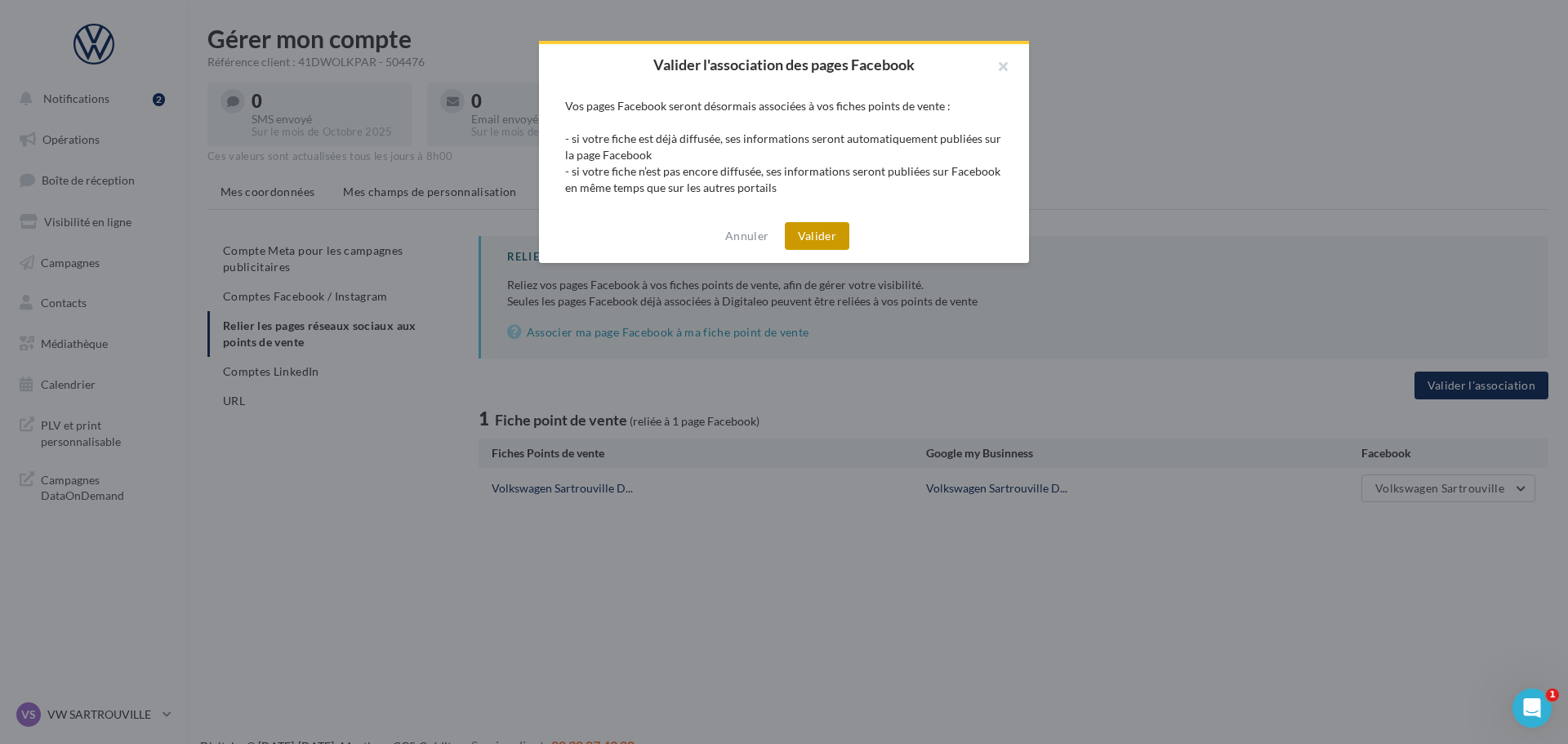
click at [811, 225] on button "Valider" at bounding box center [817, 236] width 65 height 28
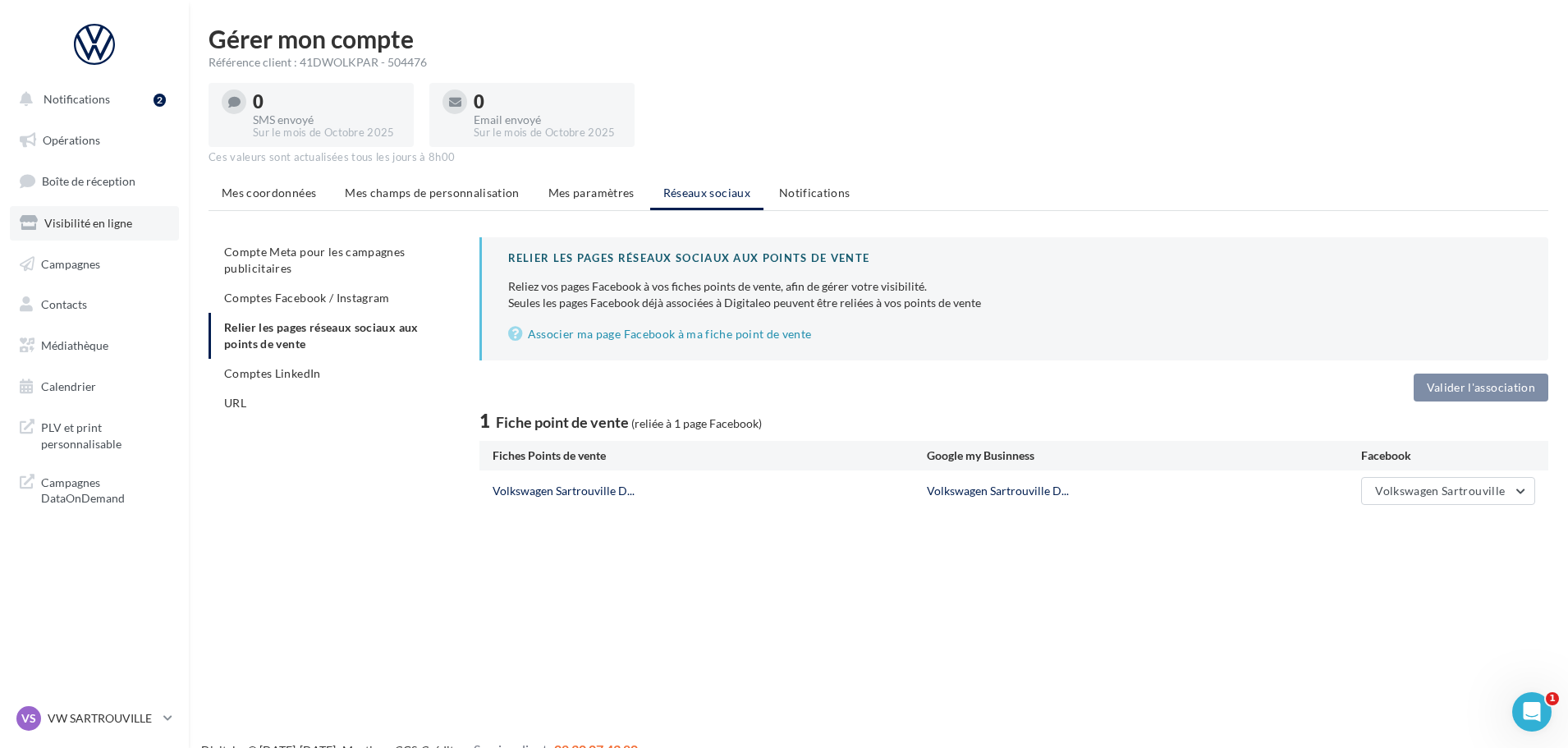
click at [116, 217] on span "Visibilité en ligne" at bounding box center [88, 222] width 87 height 14
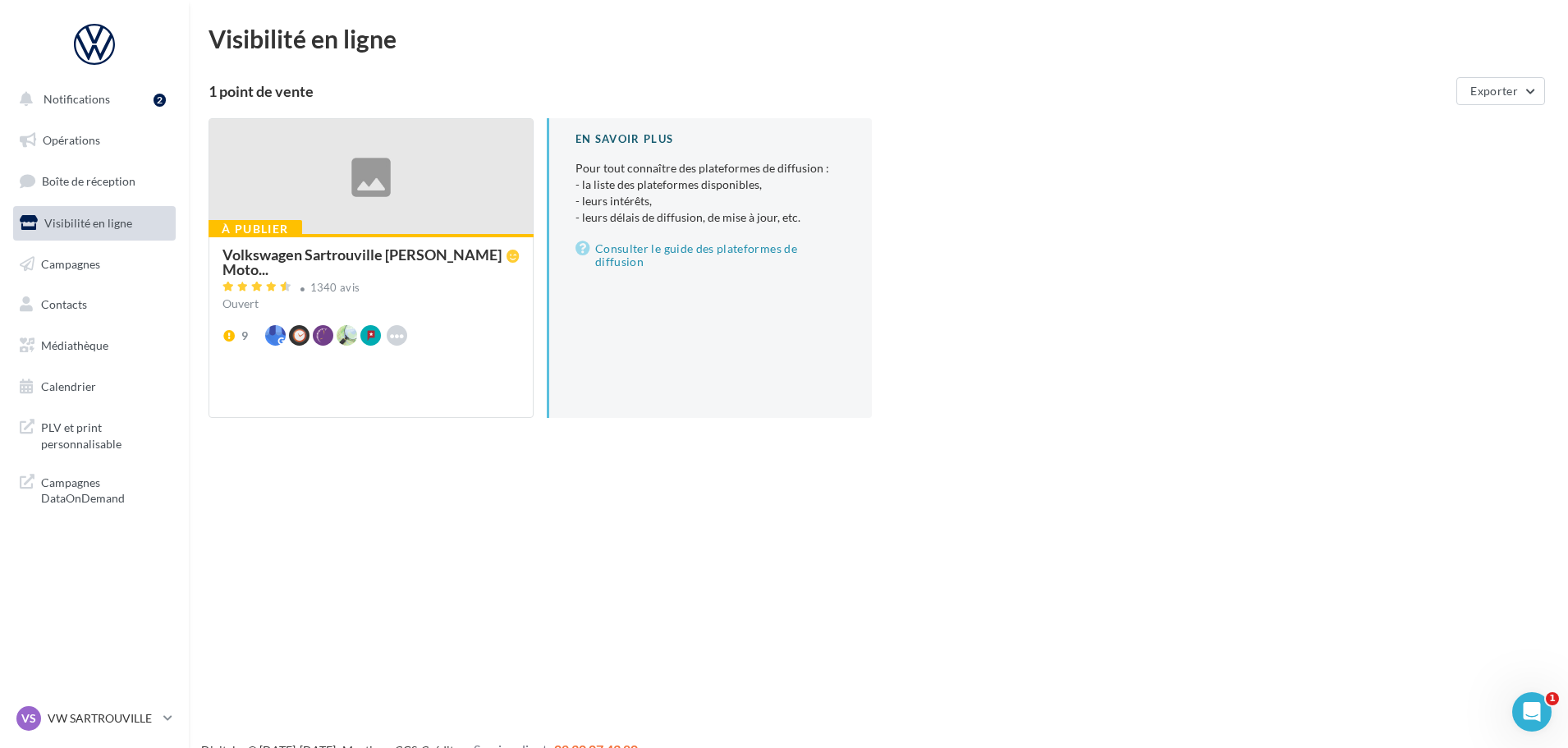
click at [479, 296] on div "Ouvert" at bounding box center [371, 304] width 298 height 17
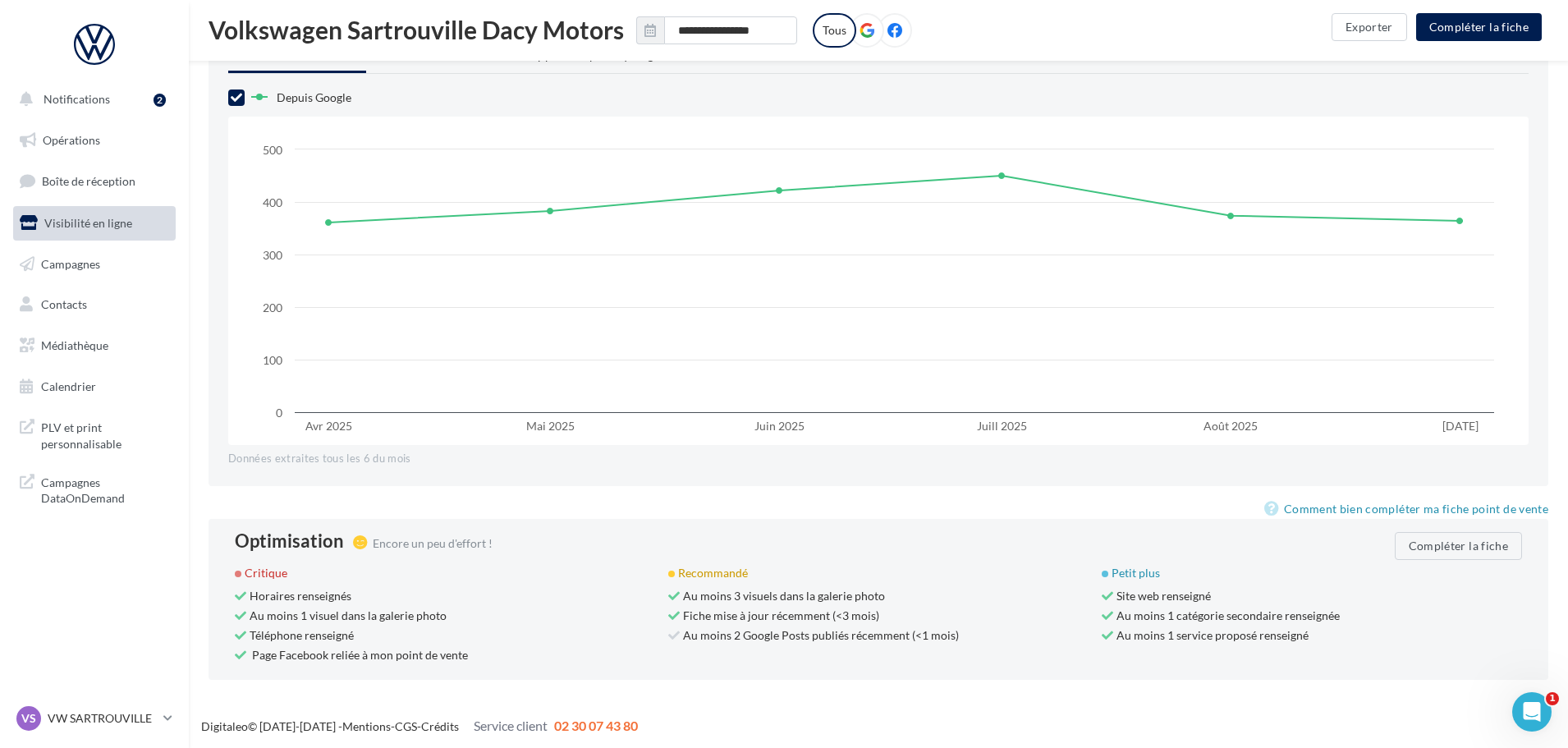
scroll to position [1348, 0]
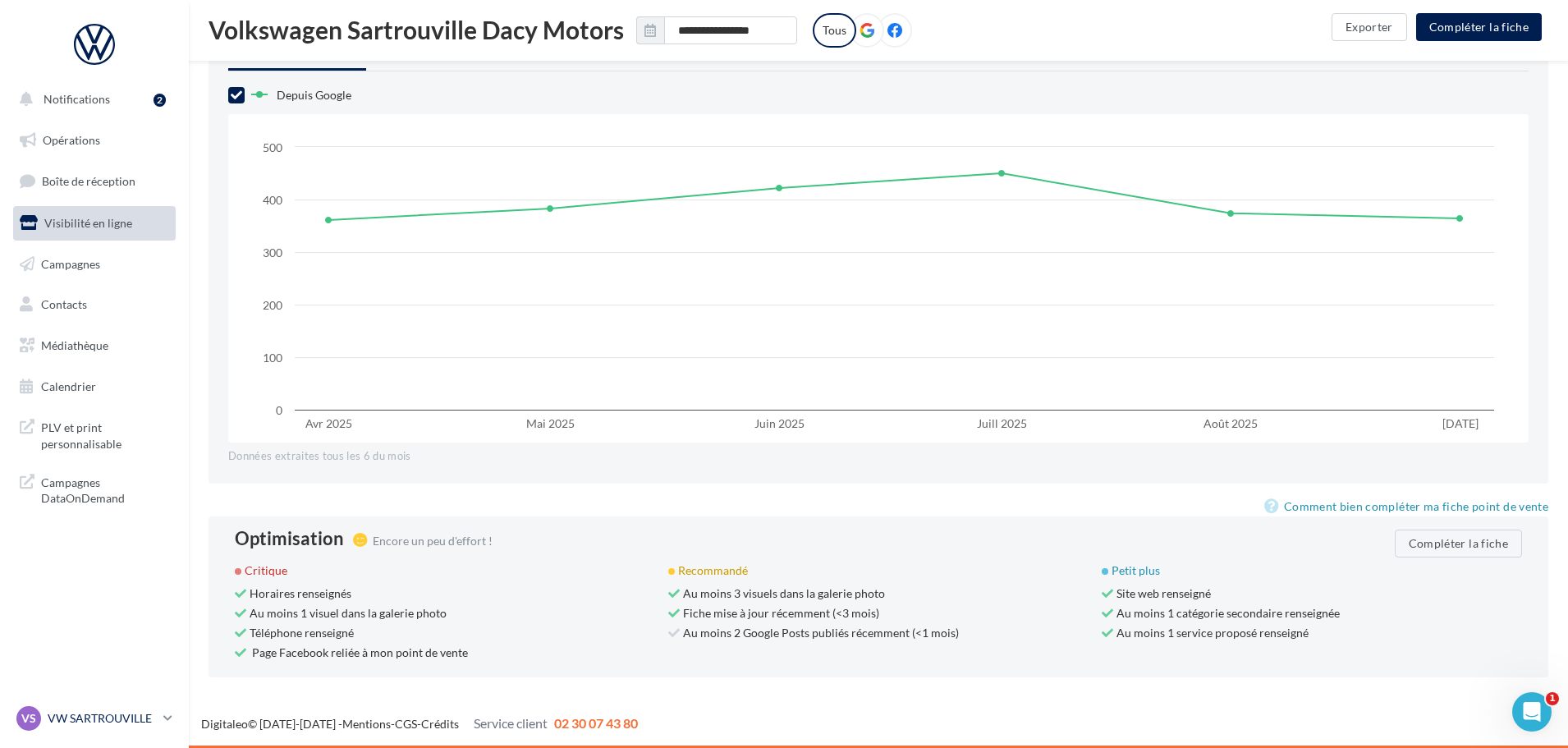
click at [119, 717] on p "VW SARTROUVILLE" at bounding box center [101, 719] width 109 height 17
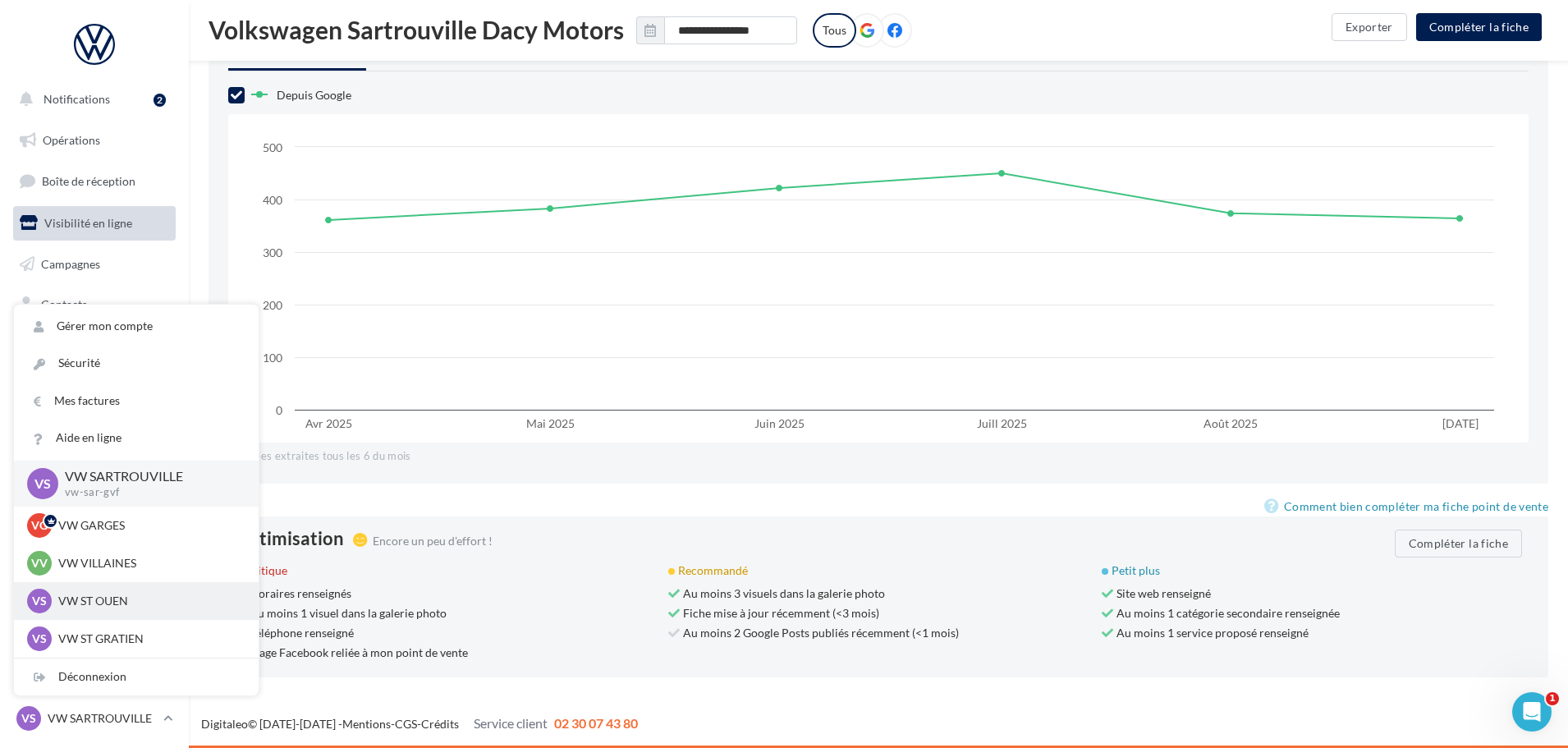
click at [110, 603] on p "VW ST OUEN" at bounding box center [149, 601] width 180 height 17
